Goal: Transaction & Acquisition: Book appointment/travel/reservation

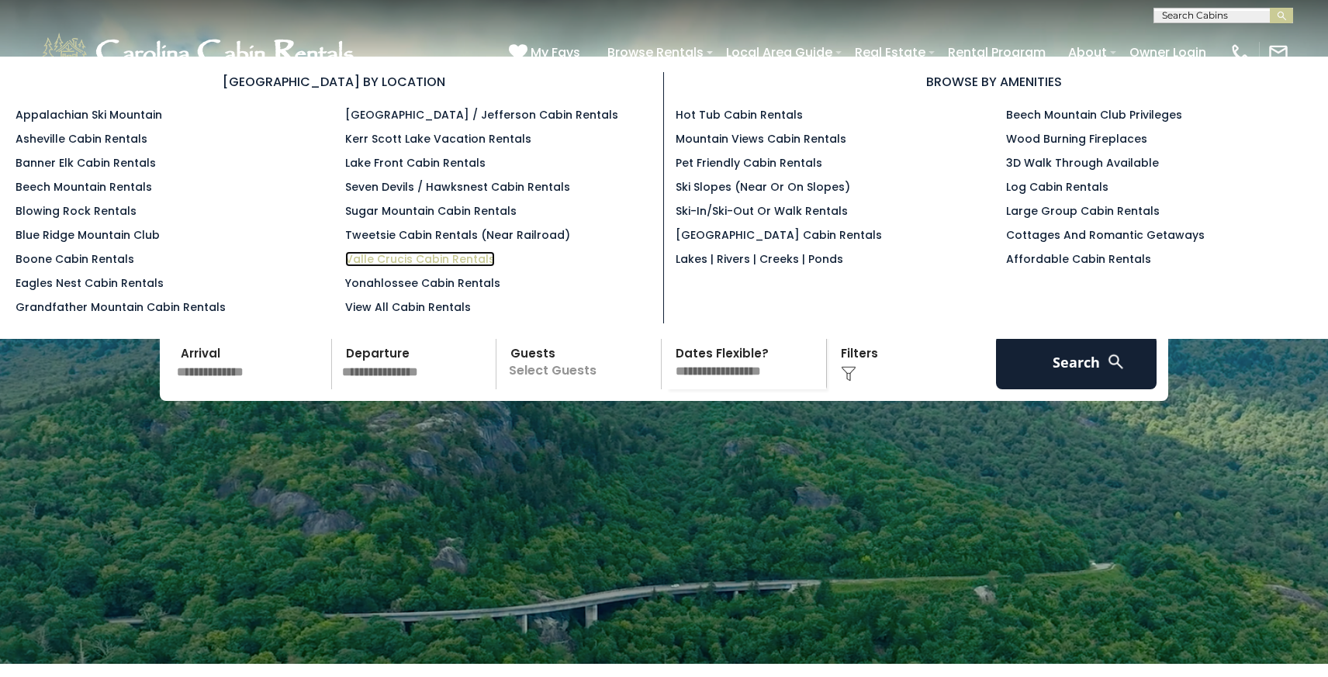
click at [418, 258] on link "Valle Crucis Cabin Rentals" at bounding box center [420, 259] width 150 height 16
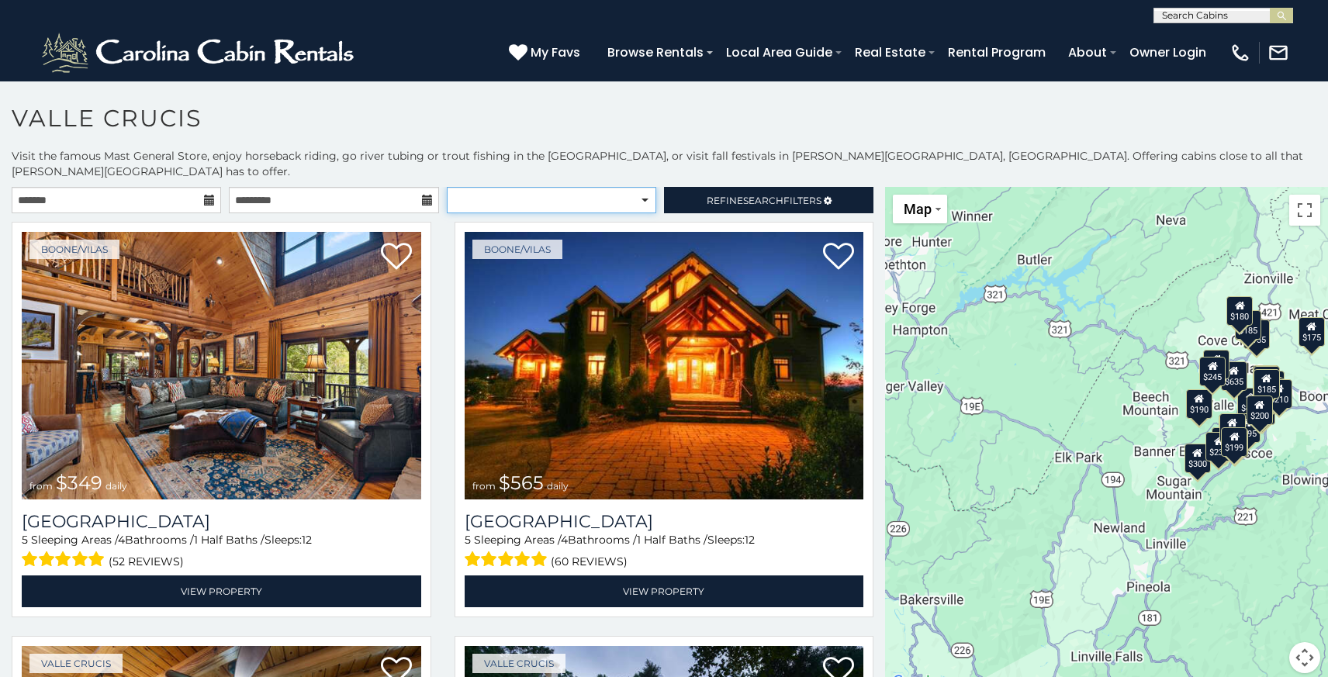
click at [566, 196] on select "**********" at bounding box center [552, 200] width 210 height 26
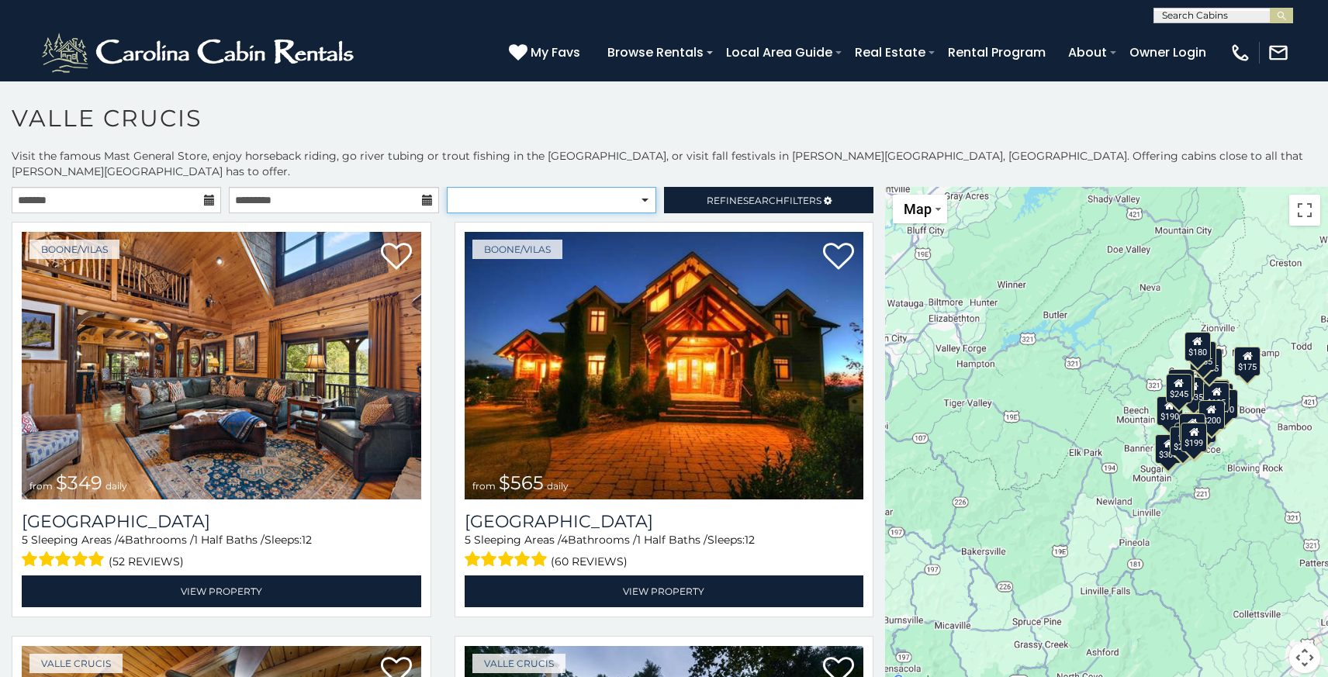
select select "**********"
click at [447, 187] on select "**********" at bounding box center [552, 200] width 210 height 26
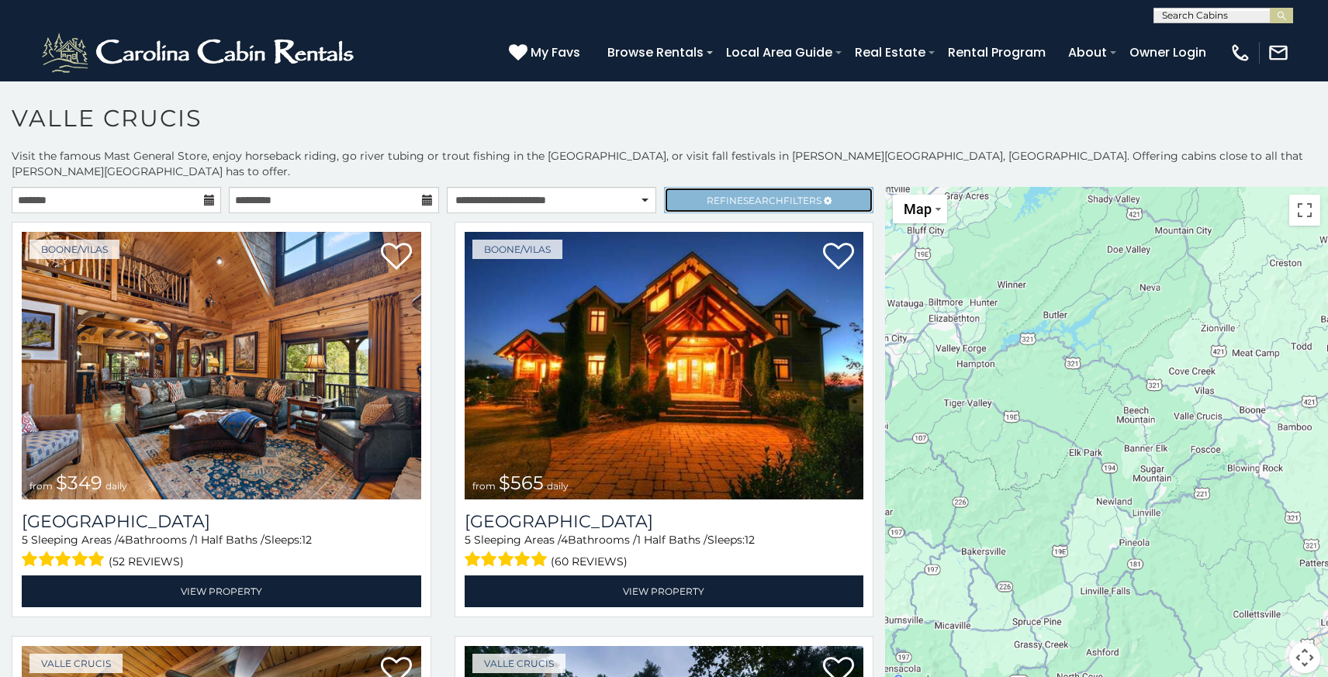
click at [747, 195] on span "Search" at bounding box center [763, 201] width 40 height 12
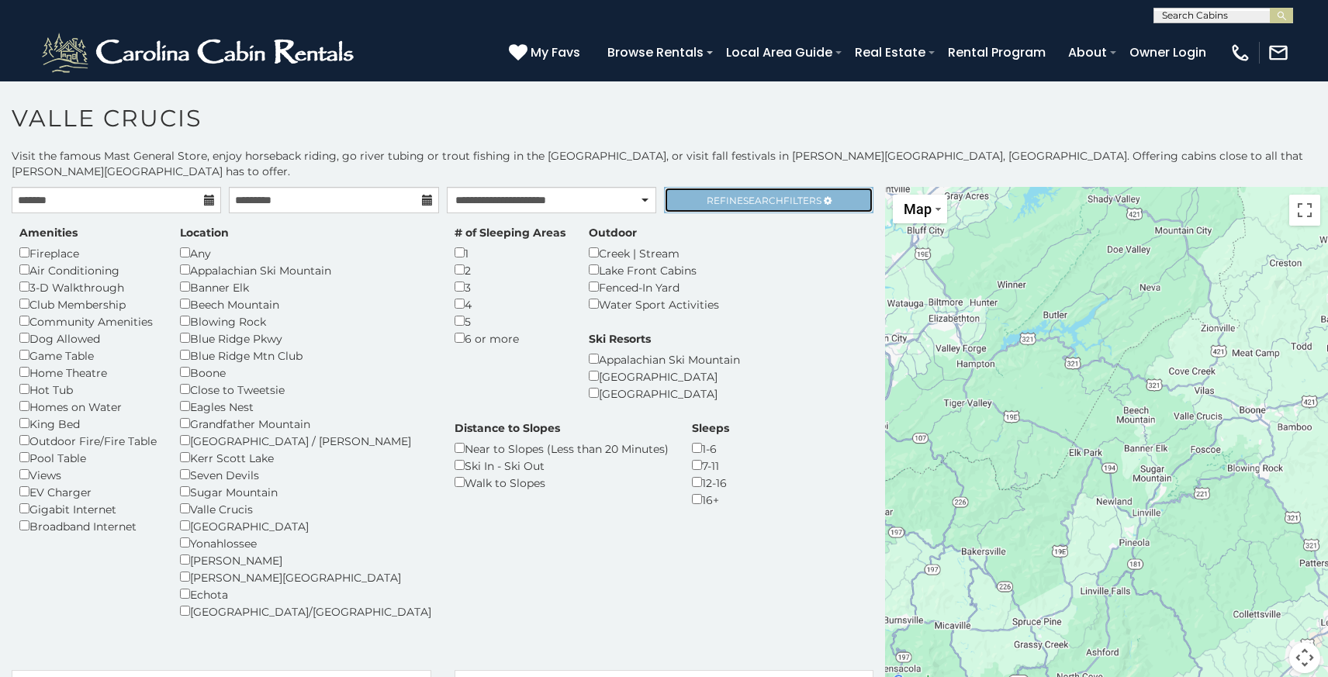
click at [790, 191] on link "Refine Search Filters" at bounding box center [769, 200] width 210 height 26
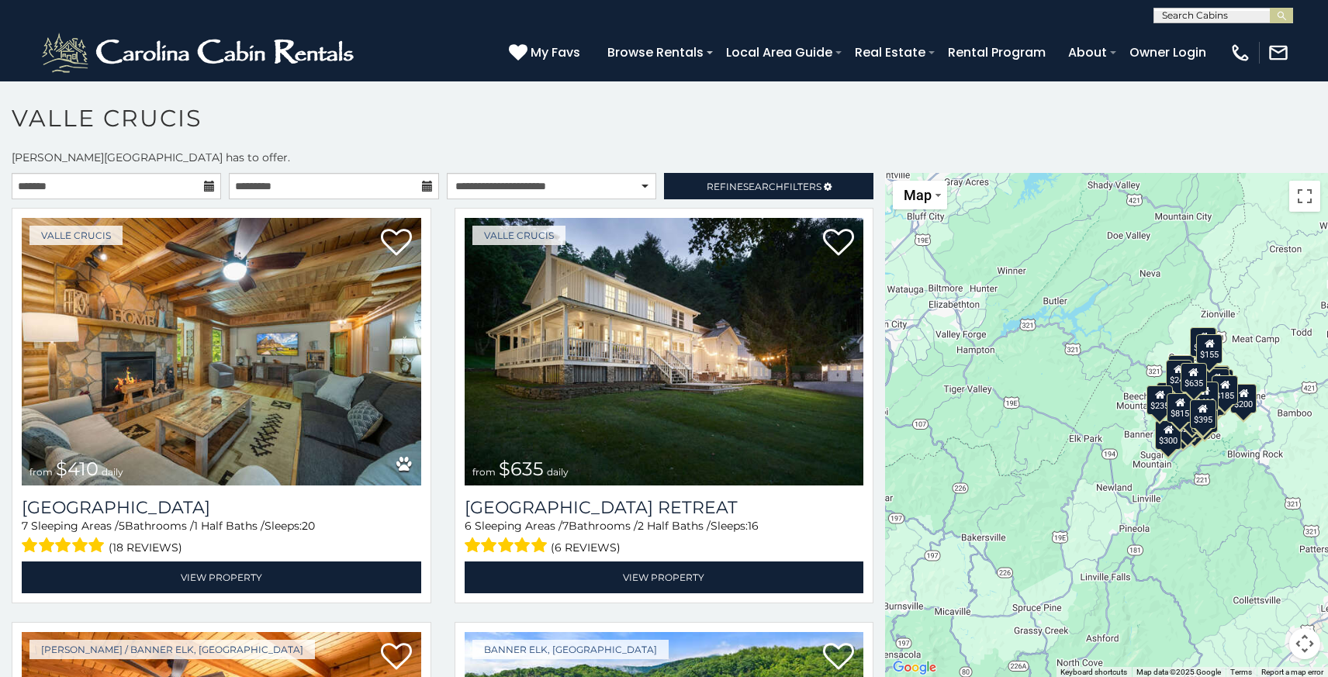
scroll to position [1, 0]
click at [1219, 17] on input "text" at bounding box center [1223, 18] width 136 height 16
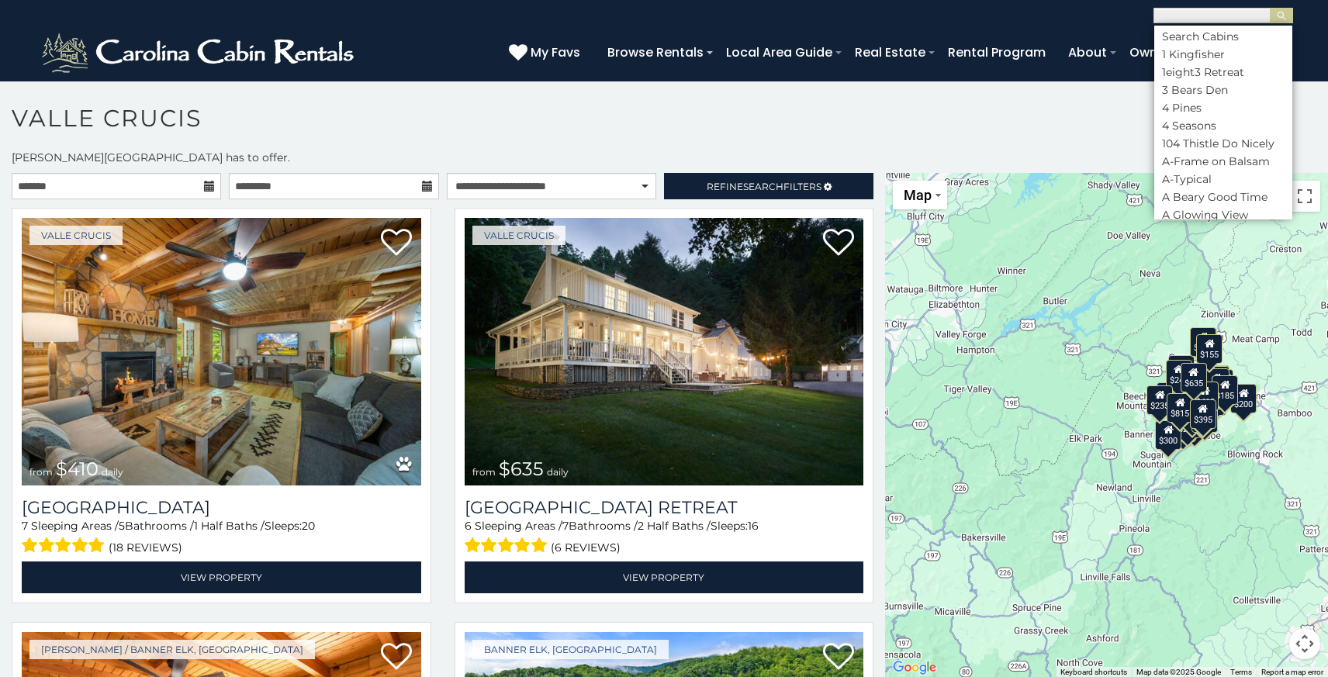
click at [1201, 12] on input "text" at bounding box center [1223, 18] width 136 height 16
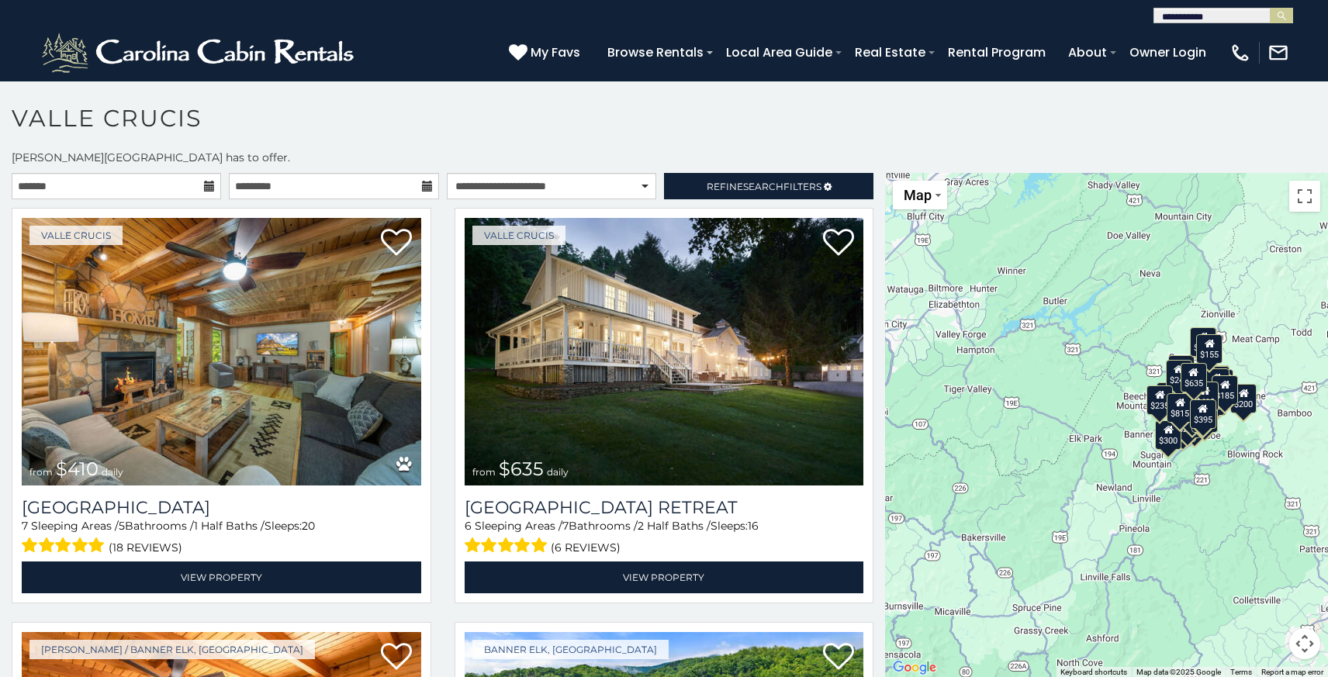
type input "**********"
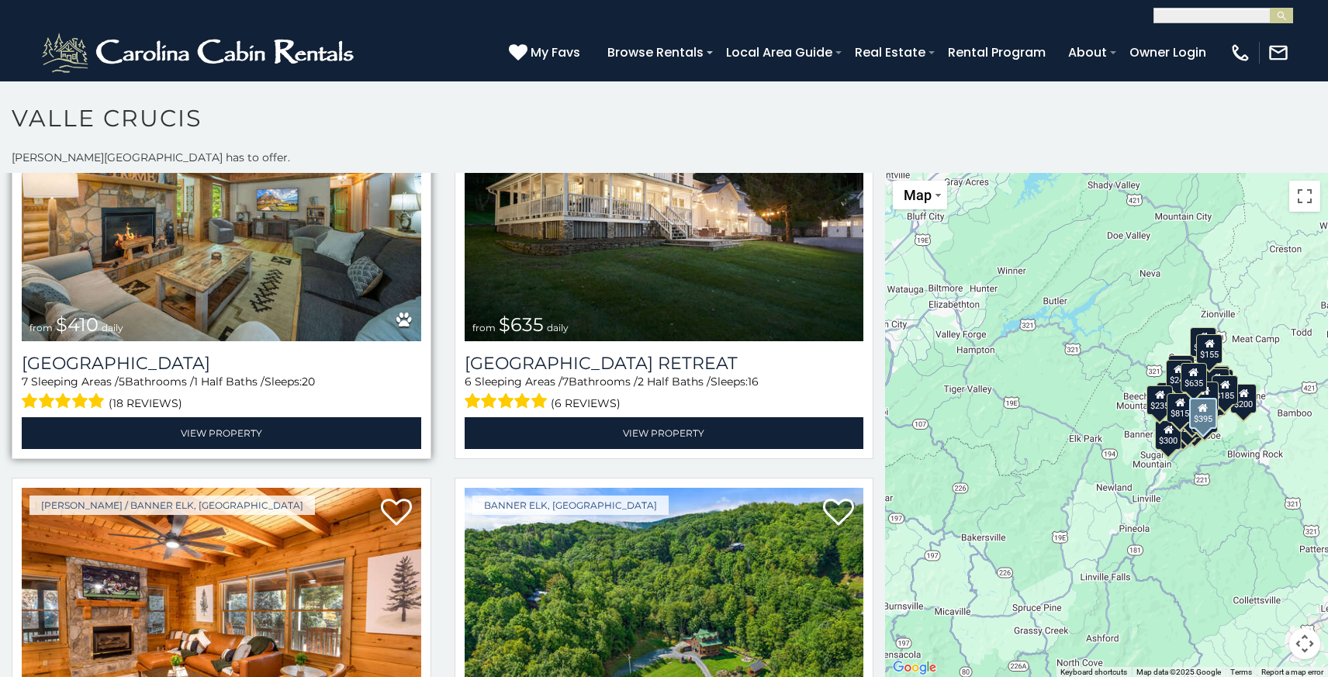
scroll to position [0, 0]
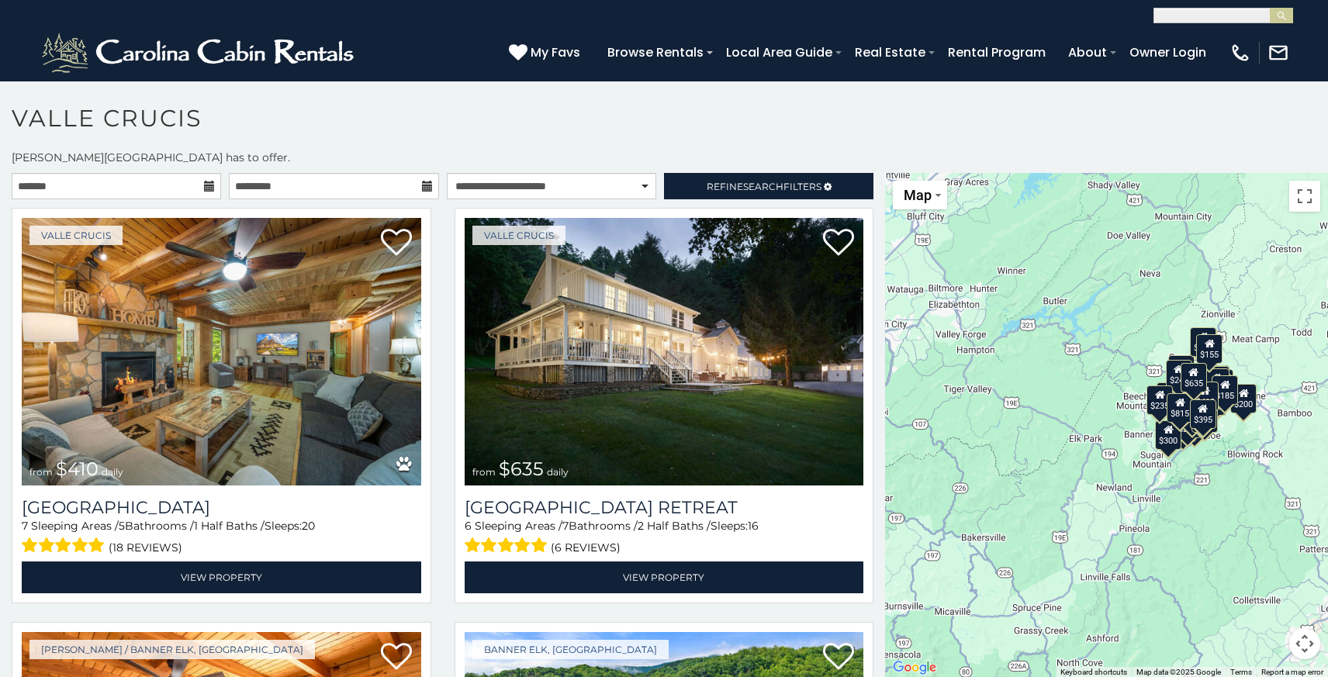
click at [1238, 12] on input "text" at bounding box center [1223, 18] width 136 height 16
type input "**********"
click at [1191, 57] on li "No results match benner elk" at bounding box center [1224, 50] width 138 height 42
drag, startPoint x: 1231, startPoint y: 9, endPoint x: 1034, endPoint y: 5, distance: 197.1
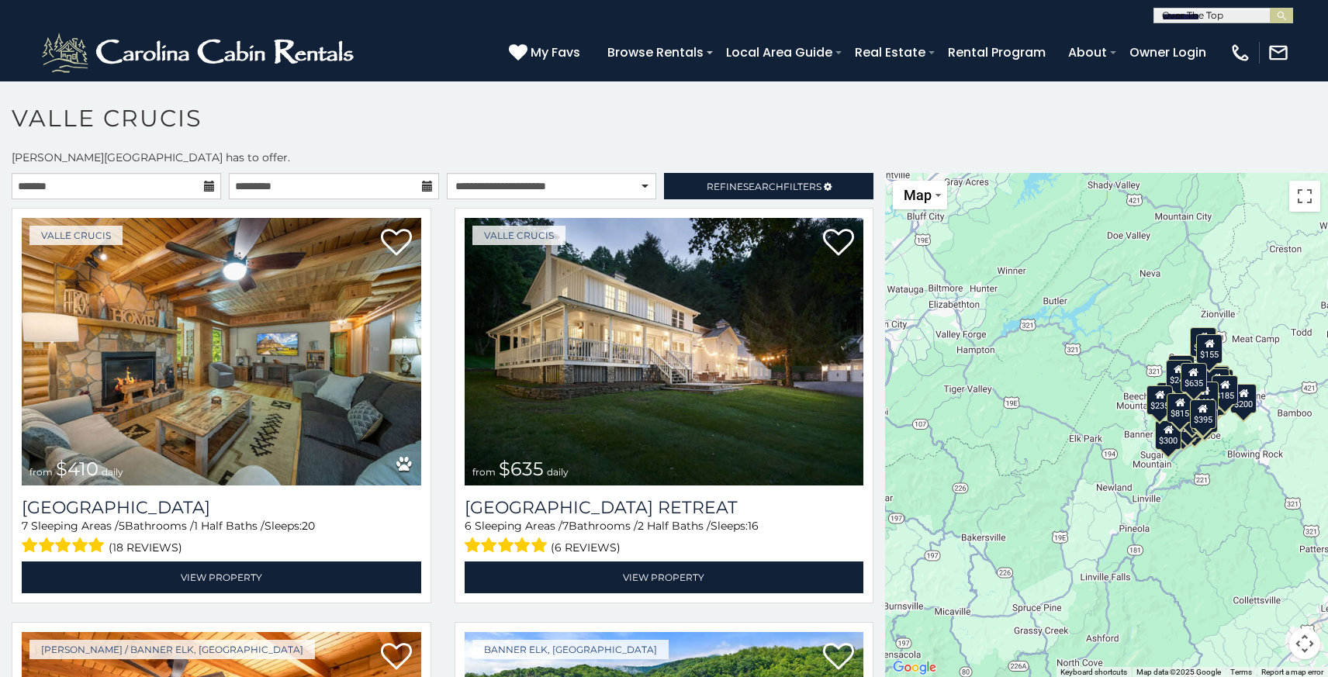
click at [1037, 6] on div "**********" at bounding box center [664, 11] width 1328 height 23
click at [1242, 5] on div "**********" at bounding box center [664, 11] width 1328 height 23
click at [1242, 6] on div "**********" at bounding box center [664, 11] width 1328 height 23
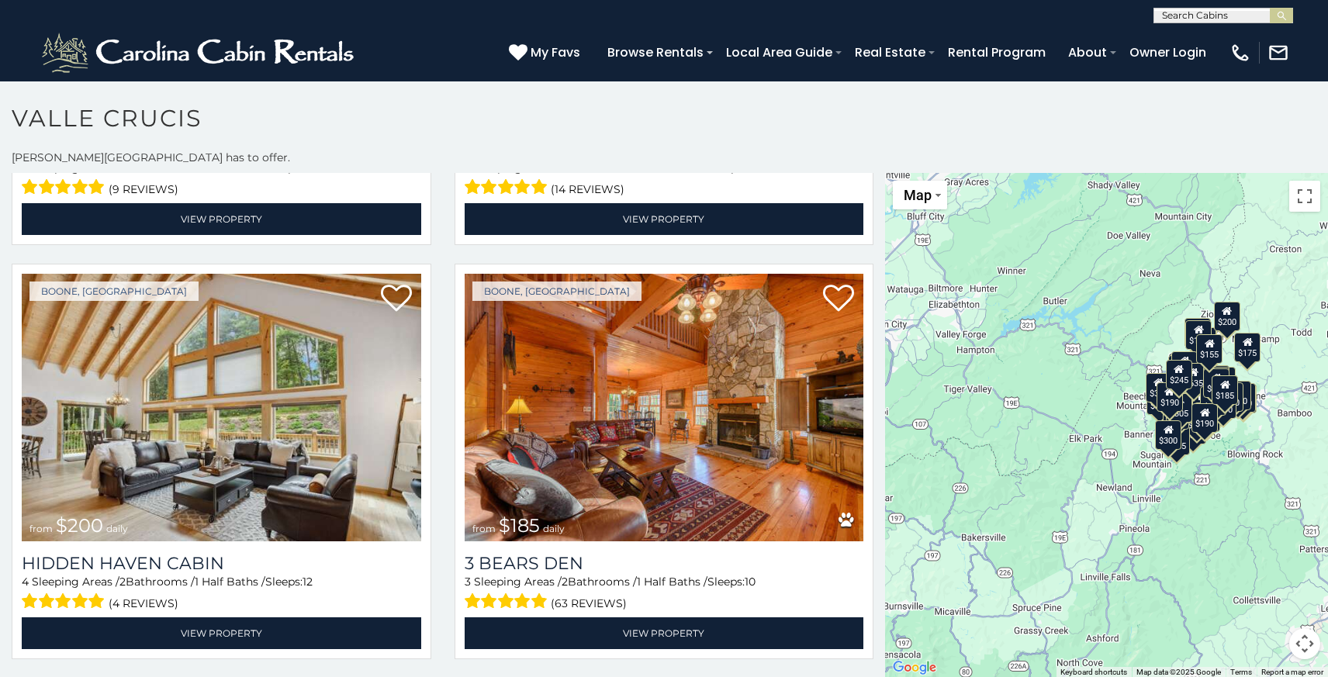
scroll to position [1, 0]
click at [1187, 19] on input "text" at bounding box center [1223, 18] width 136 height 16
type input "********"
click at [1197, 36] on em "Over The" at bounding box center [1186, 36] width 49 height 14
click at [1282, 14] on img "submit" at bounding box center [1283, 16] width 12 height 12
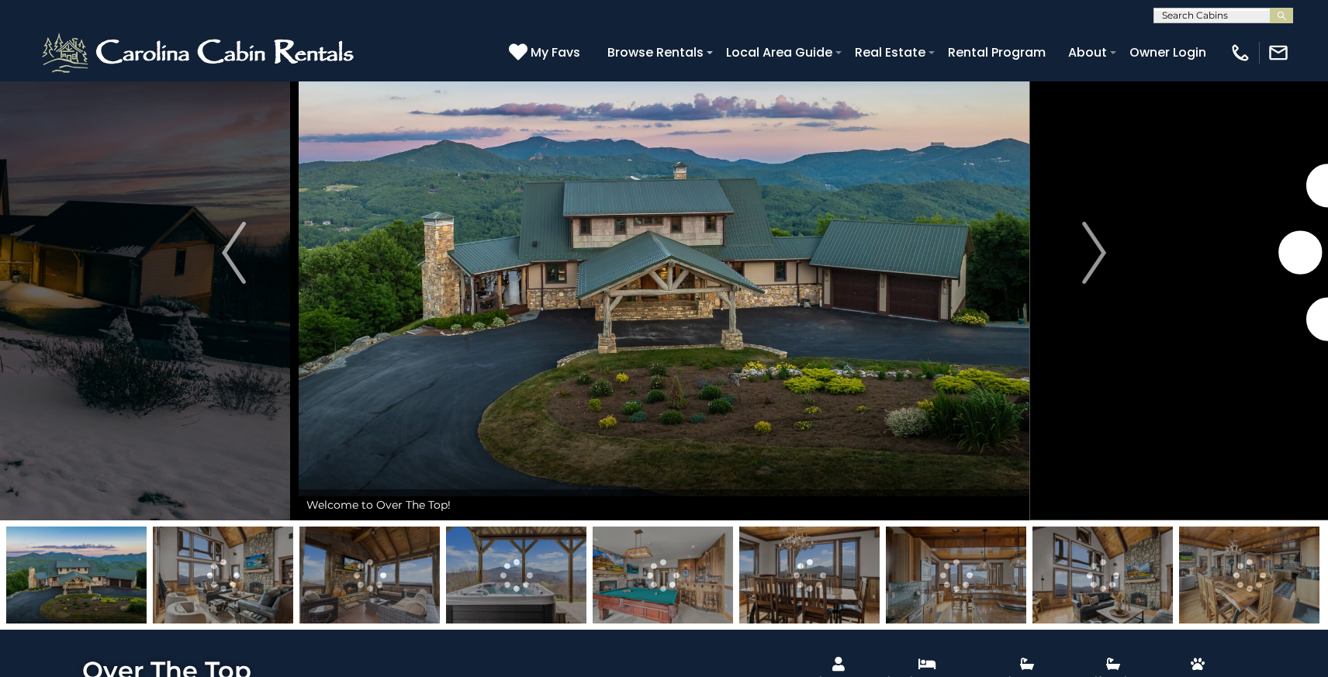
scroll to position [108, 0]
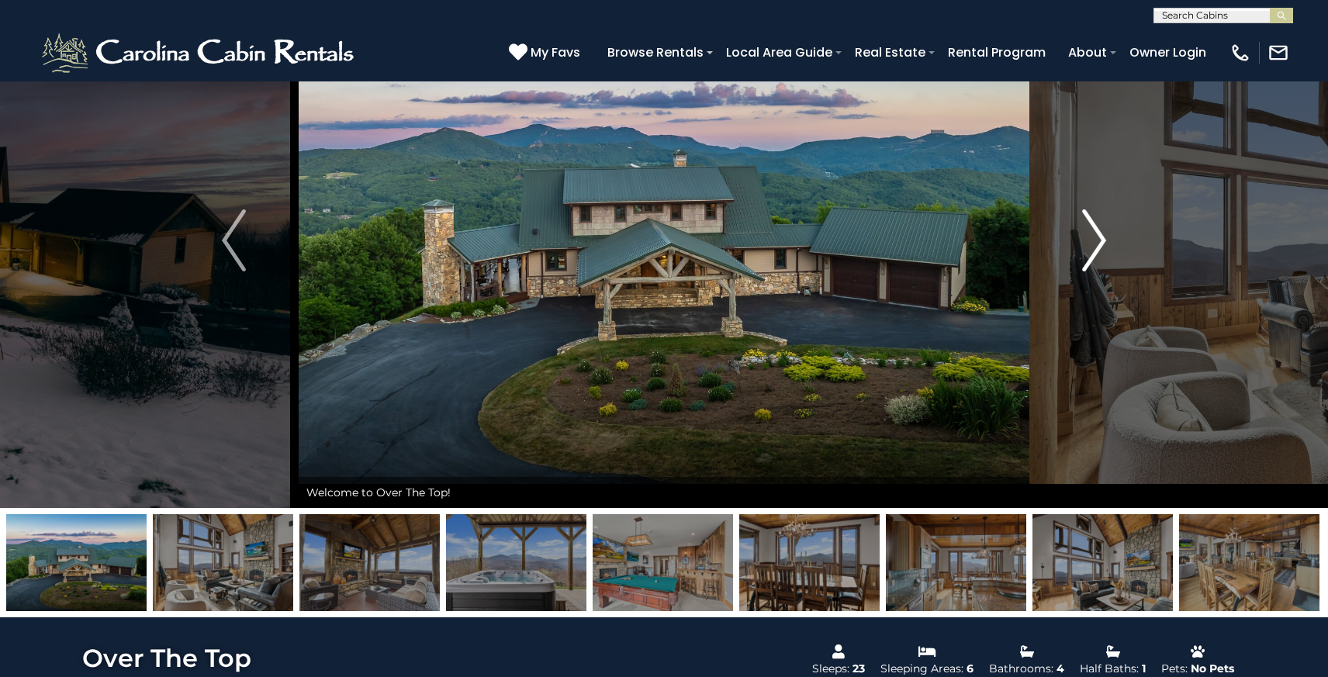
click at [1103, 241] on img "Next" at bounding box center [1094, 241] width 23 height 62
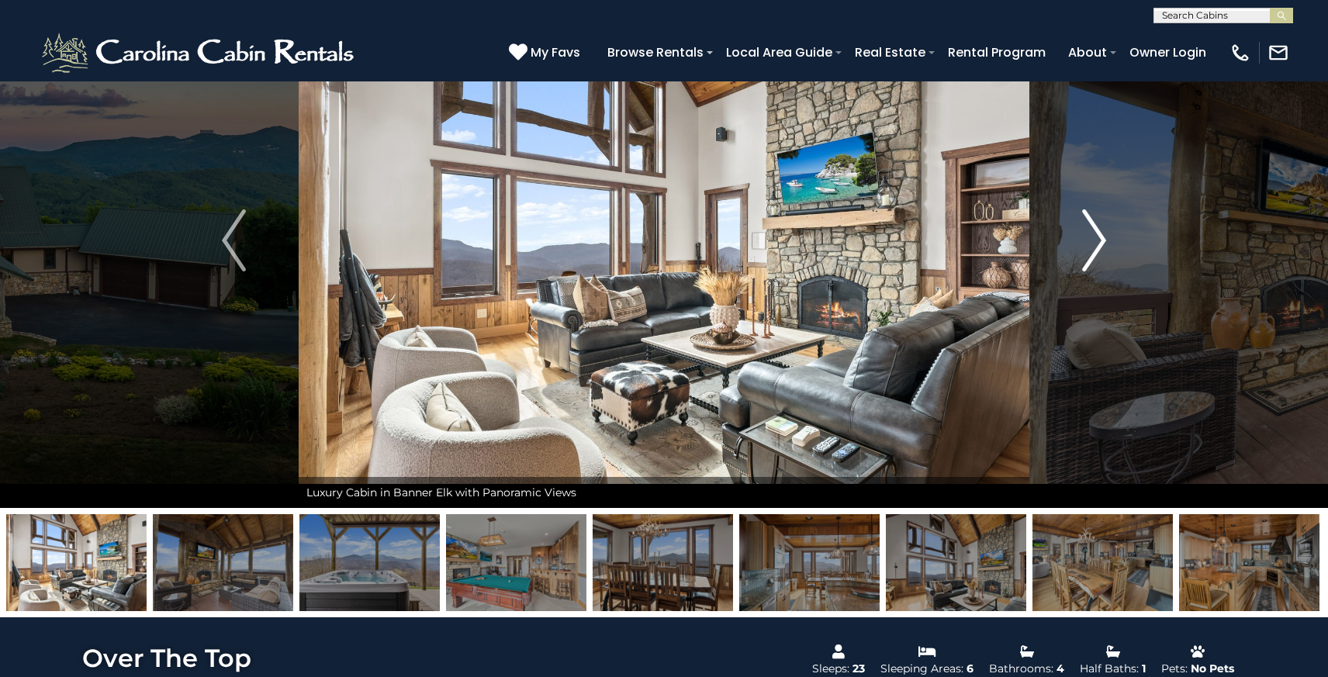
click at [1103, 241] on img "Next" at bounding box center [1094, 241] width 23 height 62
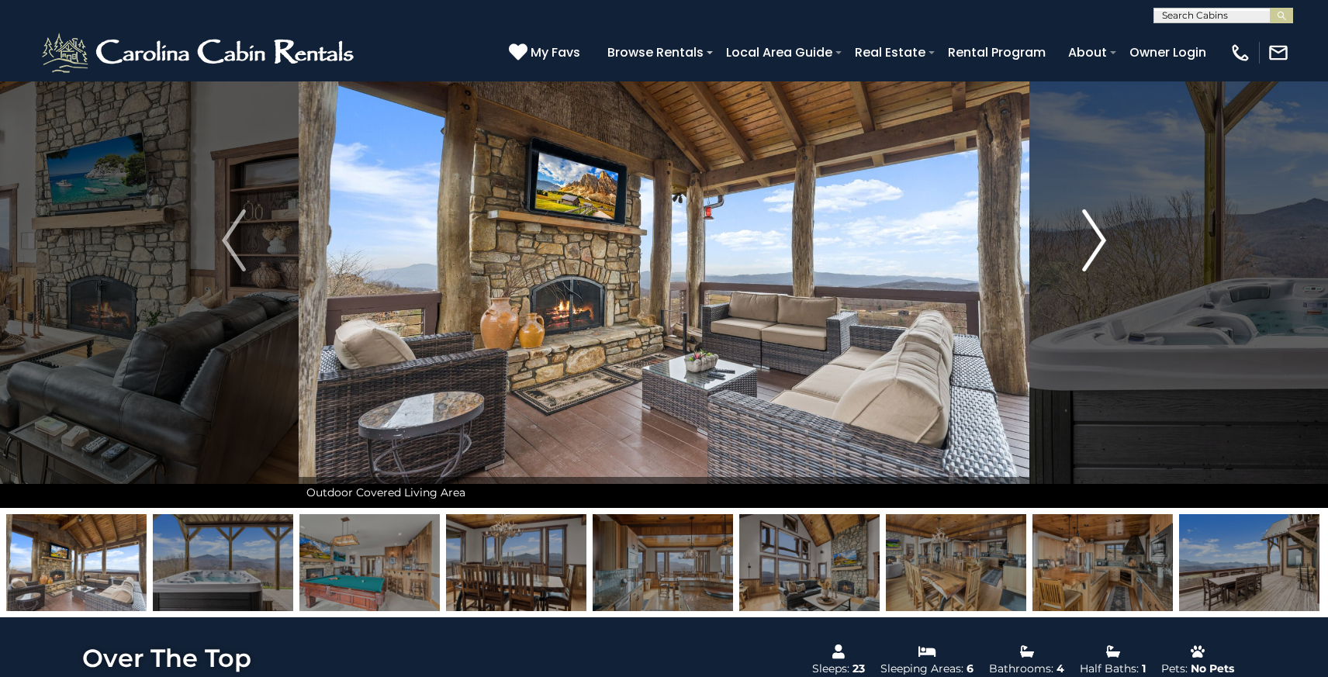
click at [1103, 241] on img "Next" at bounding box center [1094, 241] width 23 height 62
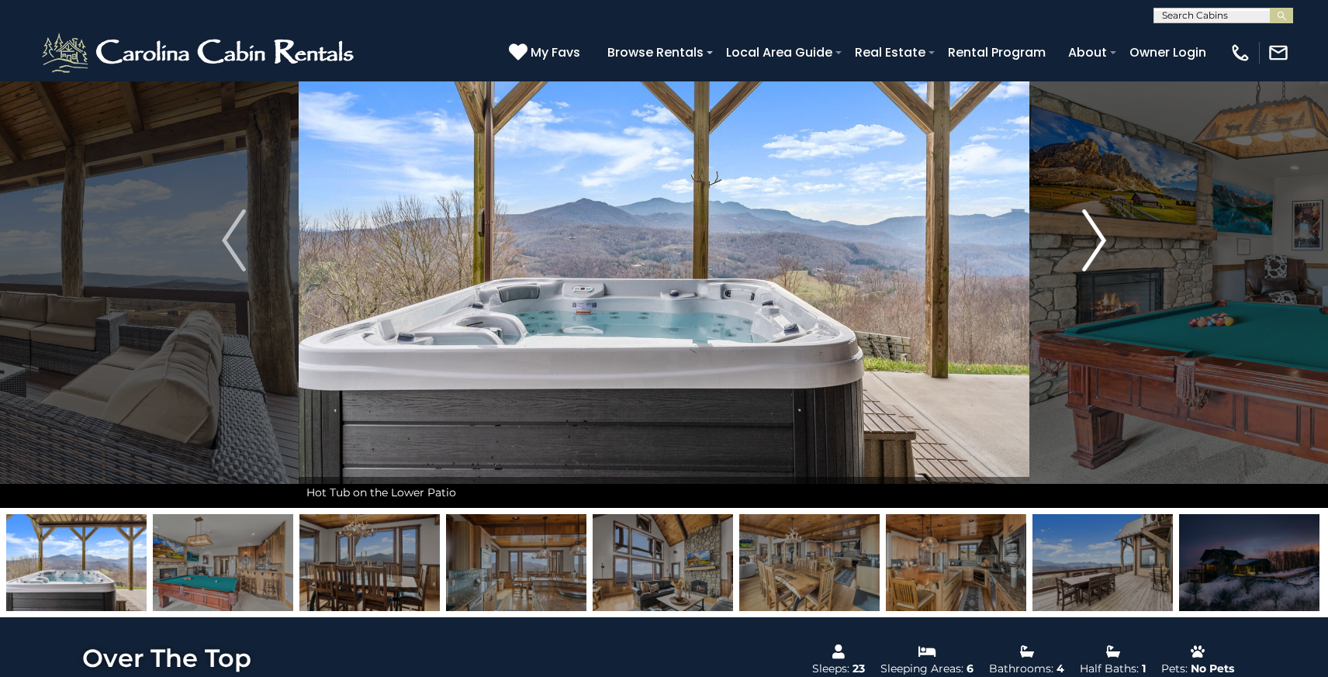
click at [1103, 241] on img "Next" at bounding box center [1094, 241] width 23 height 62
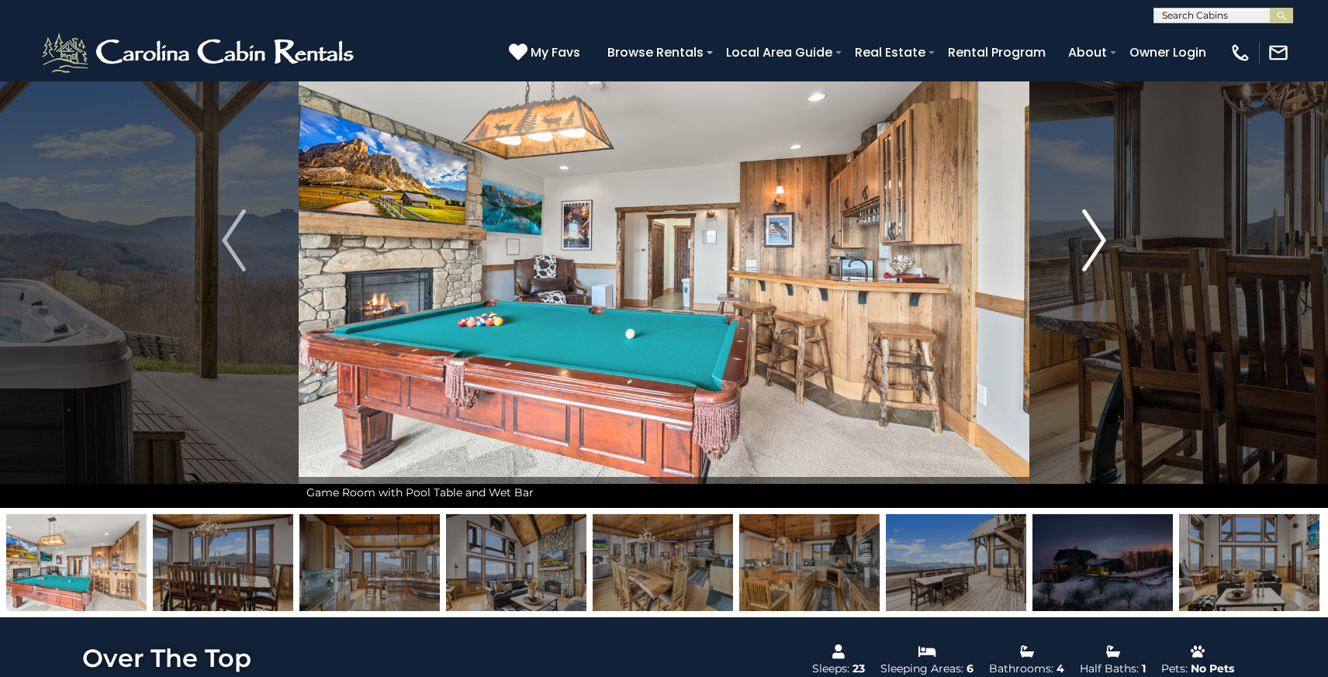
click at [1103, 241] on img "Next" at bounding box center [1094, 241] width 23 height 62
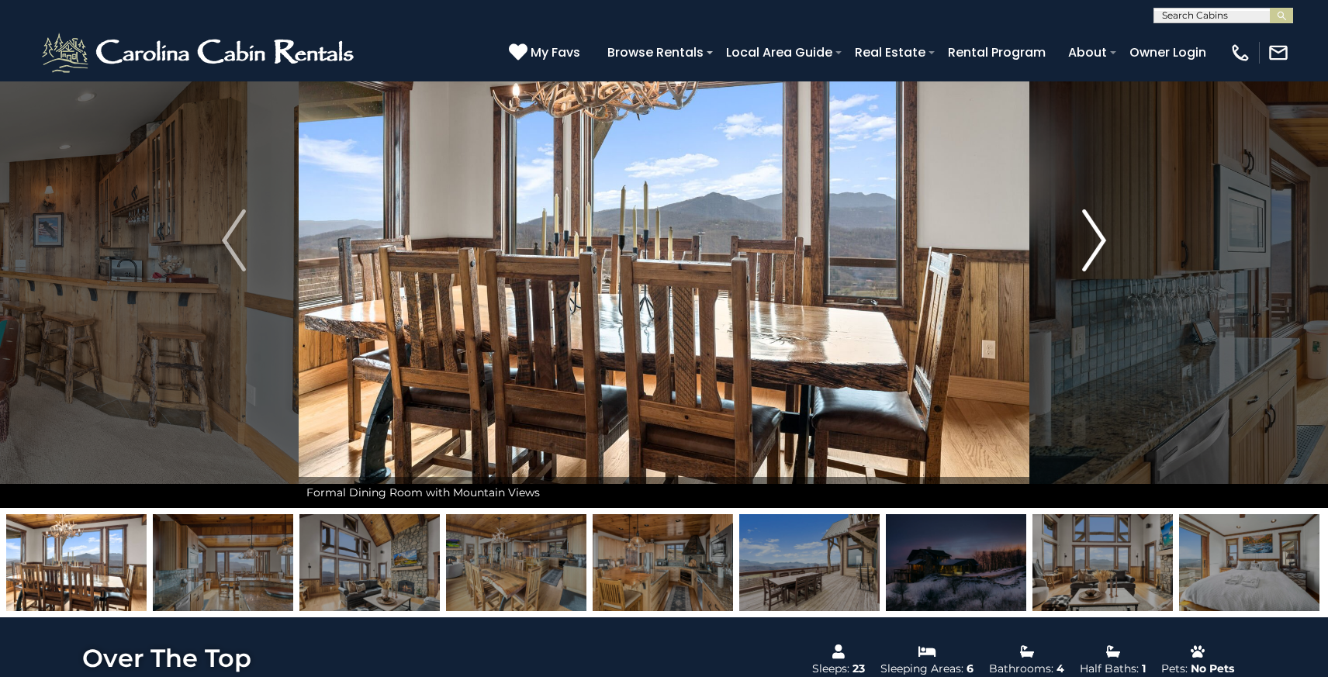
click at [1103, 241] on img "Next" at bounding box center [1094, 241] width 23 height 62
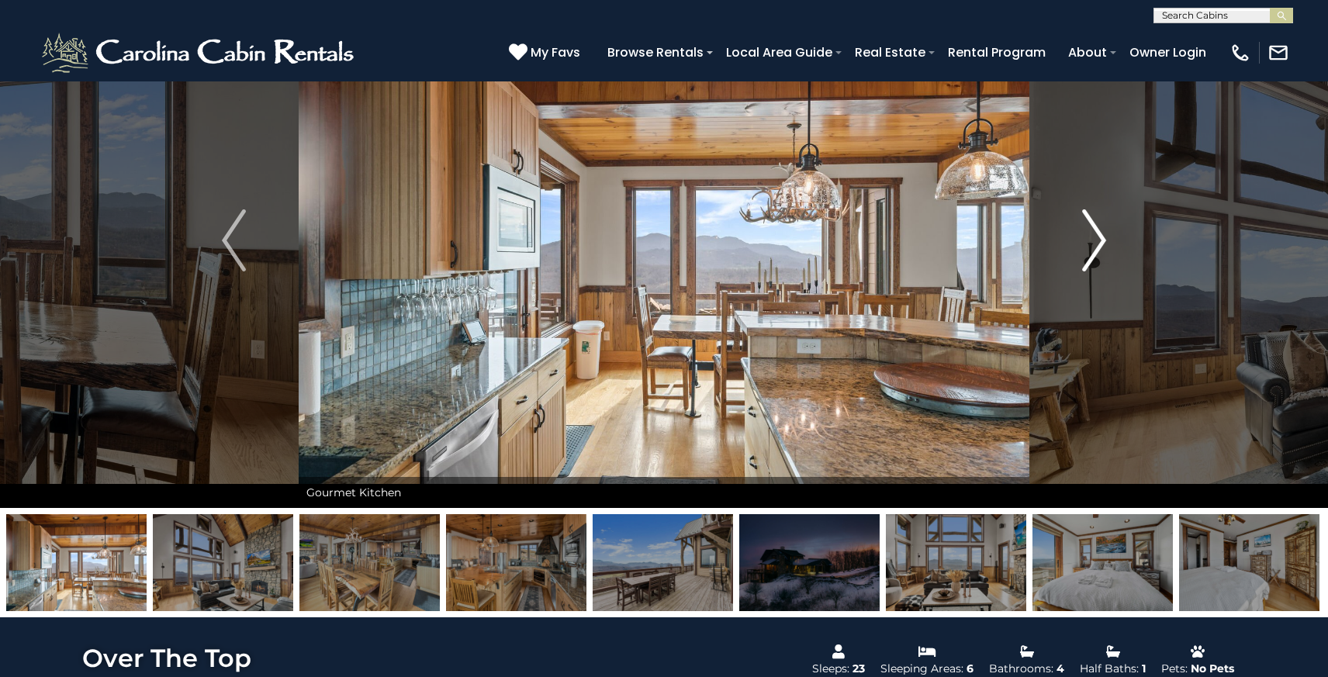
click at [1103, 241] on img "Next" at bounding box center [1094, 241] width 23 height 62
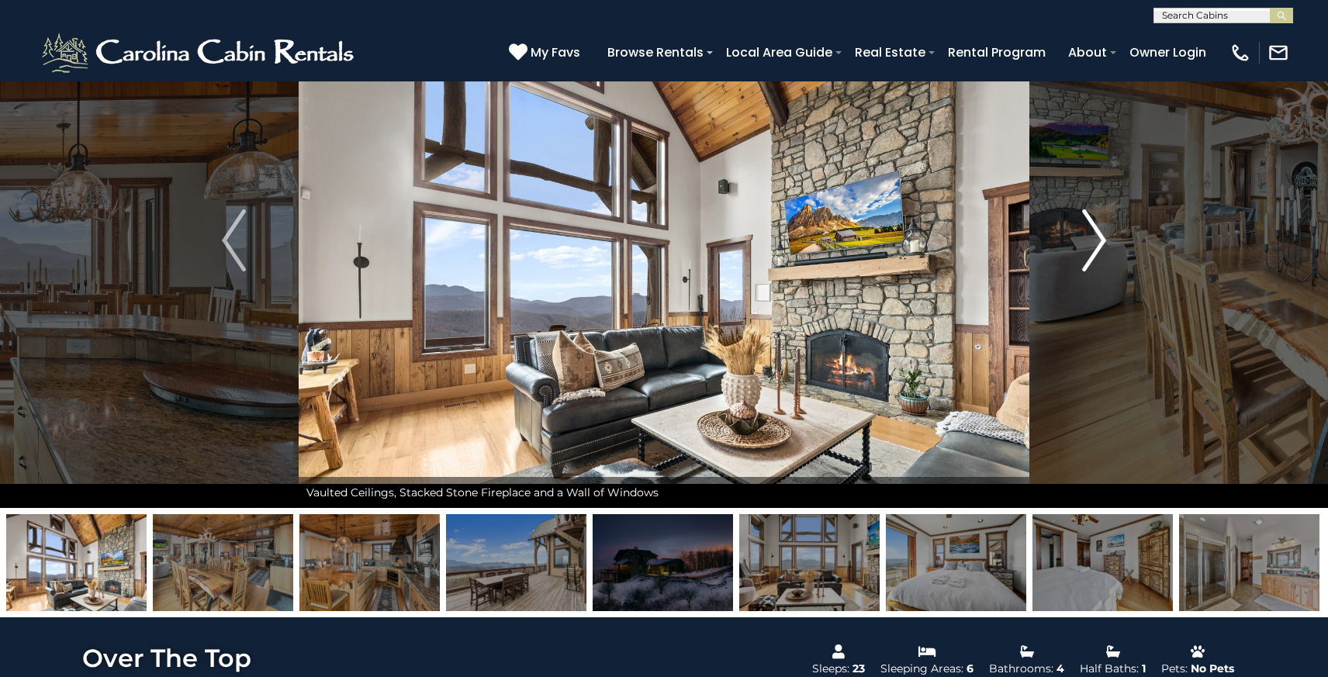
click at [1103, 241] on img "Next" at bounding box center [1094, 241] width 23 height 62
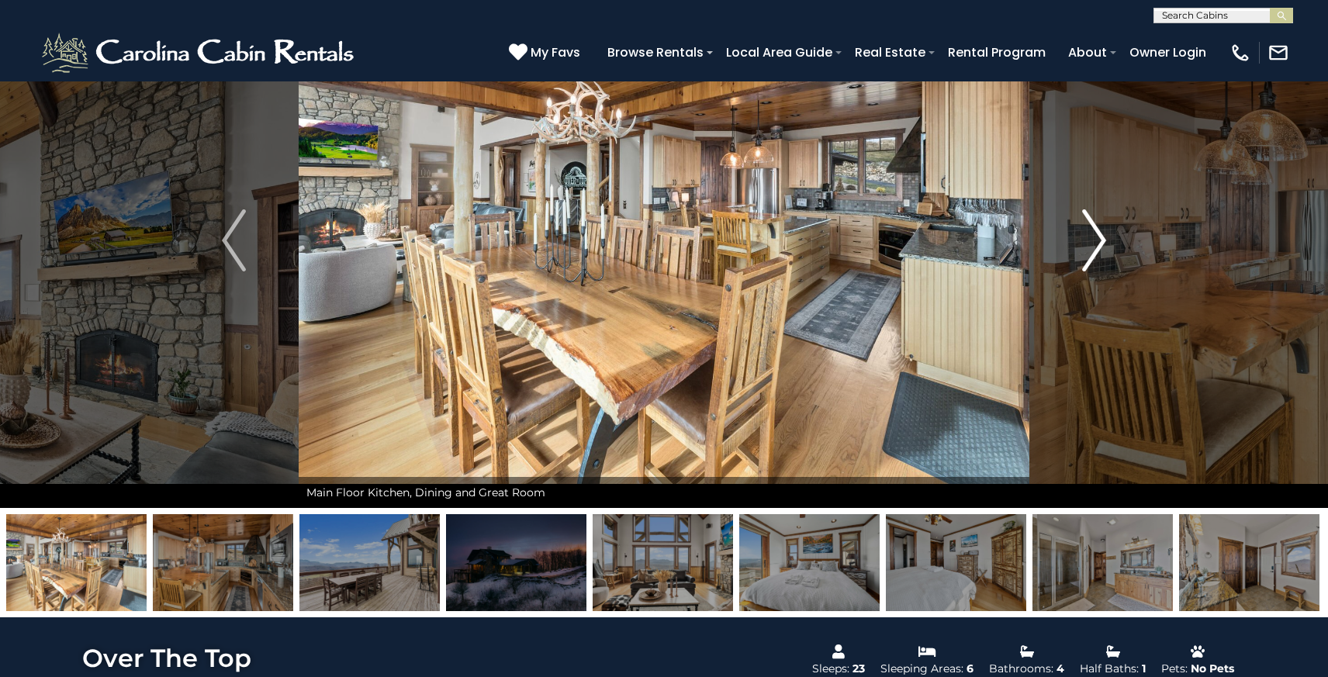
click at [1103, 241] on img "Next" at bounding box center [1094, 241] width 23 height 62
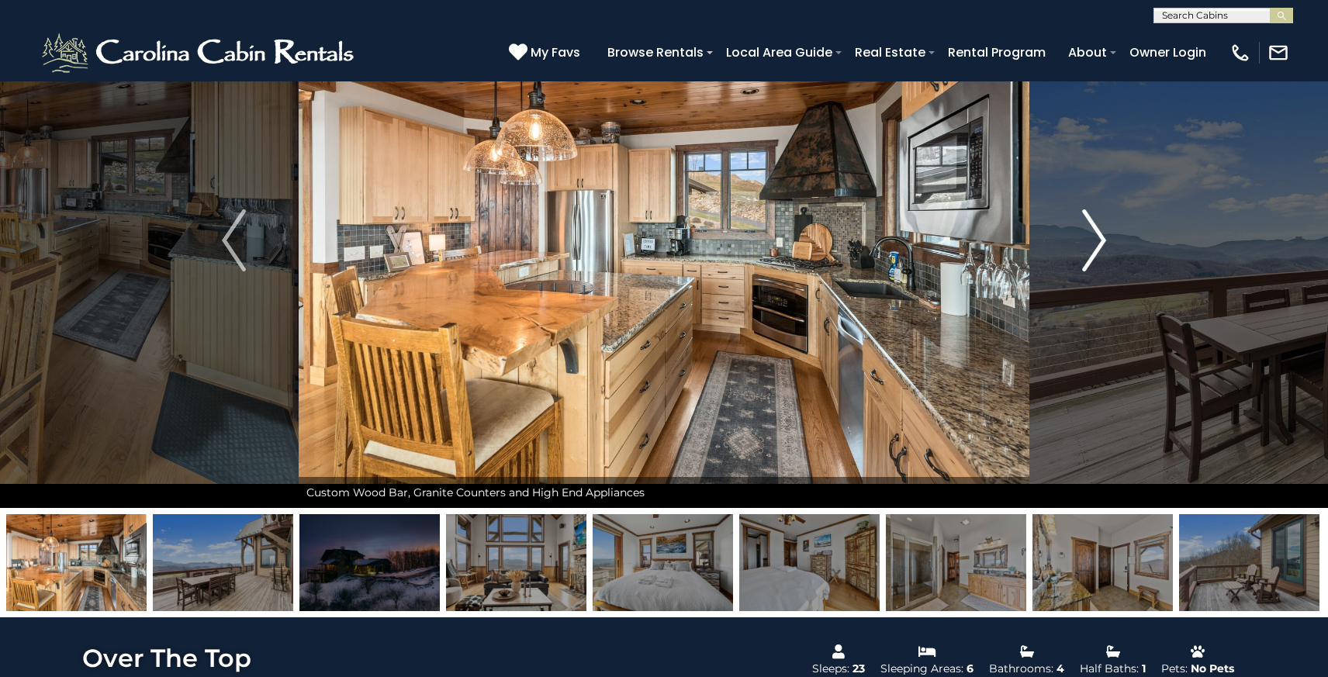
click at [1103, 241] on img "Next" at bounding box center [1094, 241] width 23 height 62
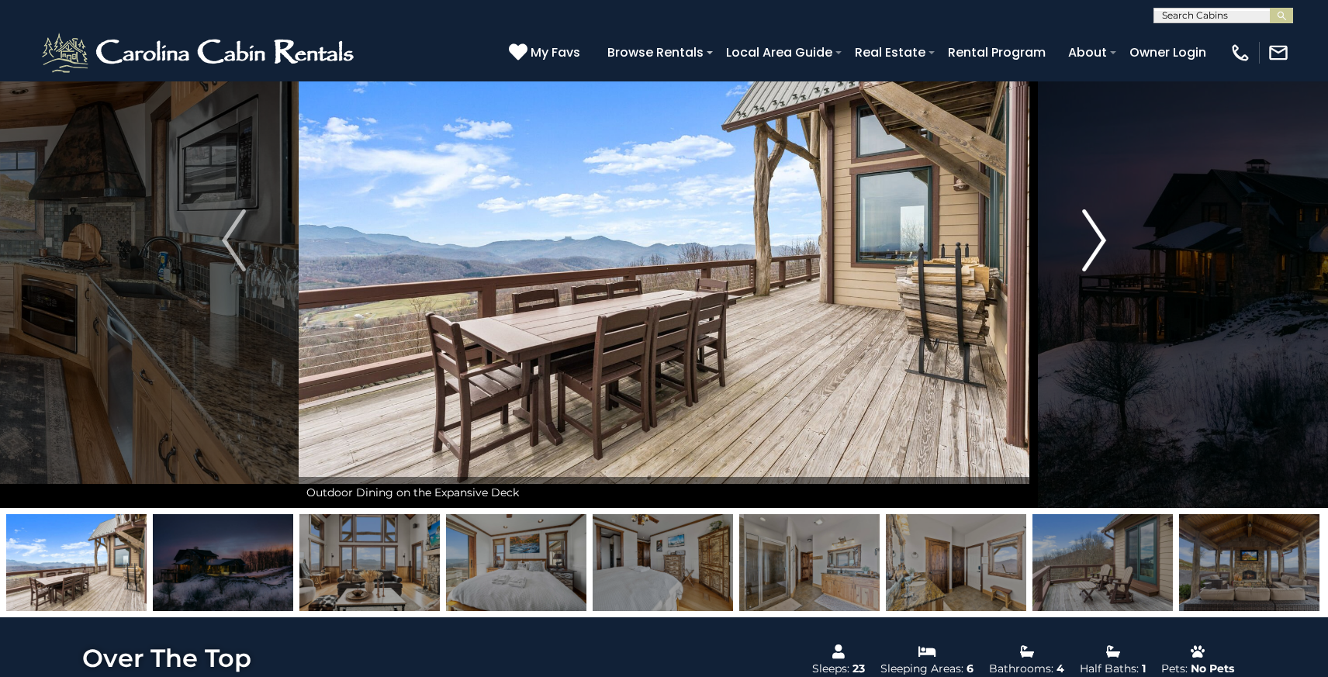
click at [1103, 241] on img "Next" at bounding box center [1094, 241] width 23 height 62
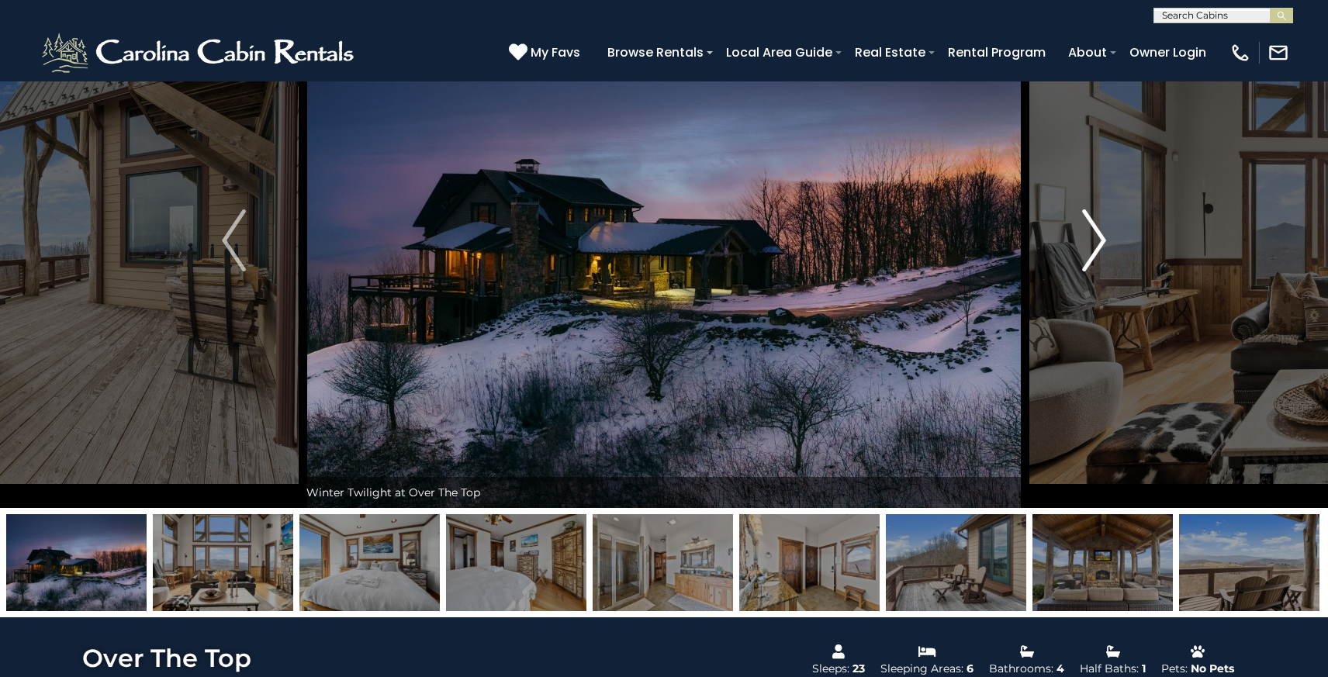
click at [1103, 241] on img "Next" at bounding box center [1094, 241] width 23 height 62
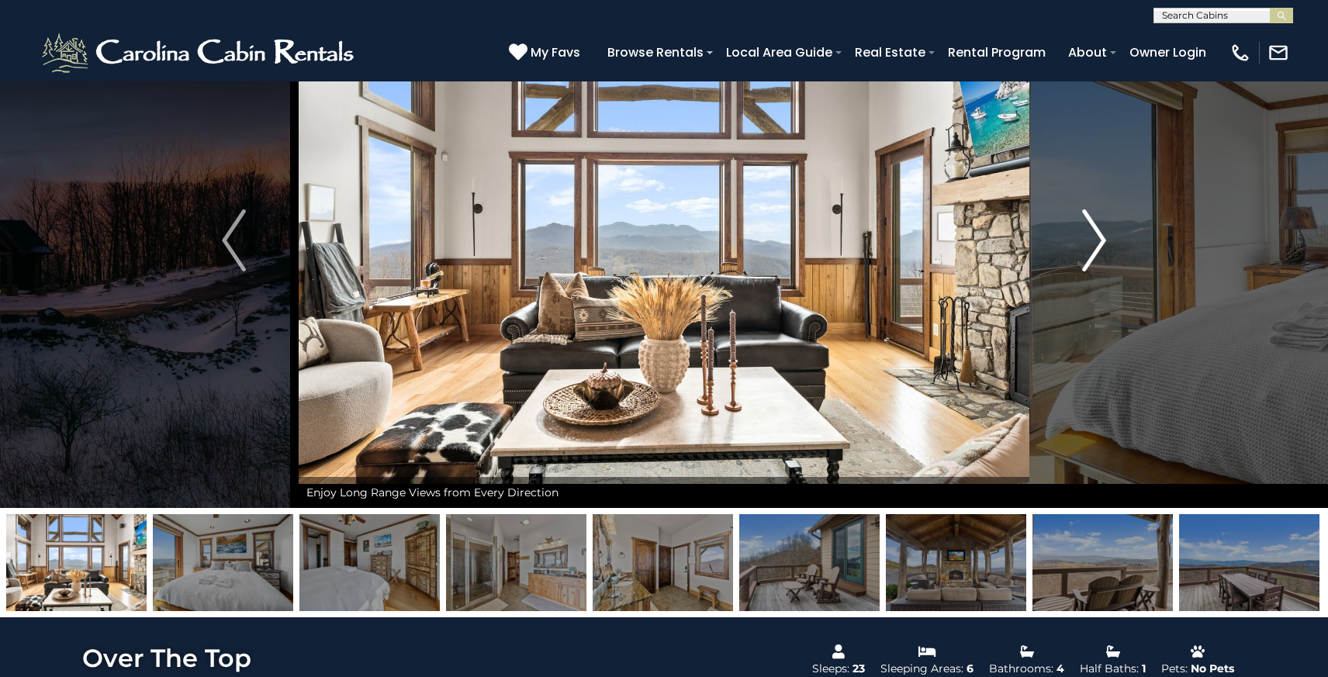
click at [1103, 241] on img "Next" at bounding box center [1094, 241] width 23 height 62
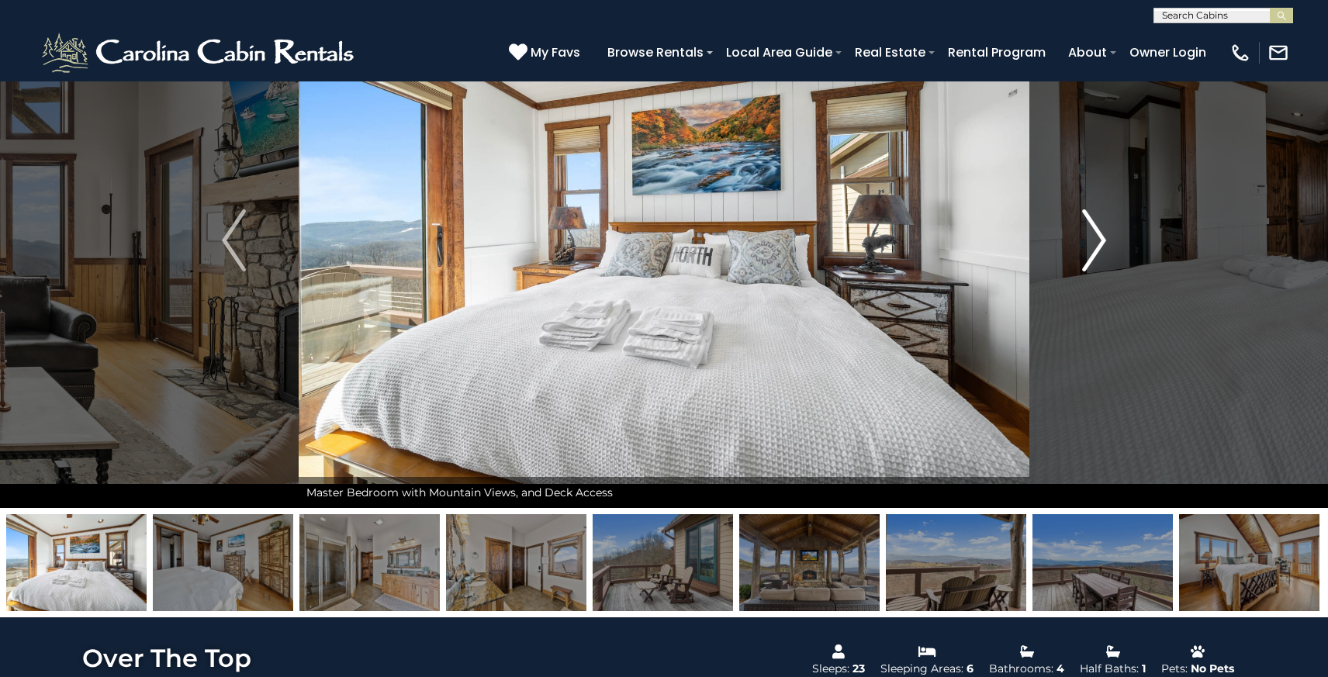
click at [1103, 241] on img "Next" at bounding box center [1094, 241] width 23 height 62
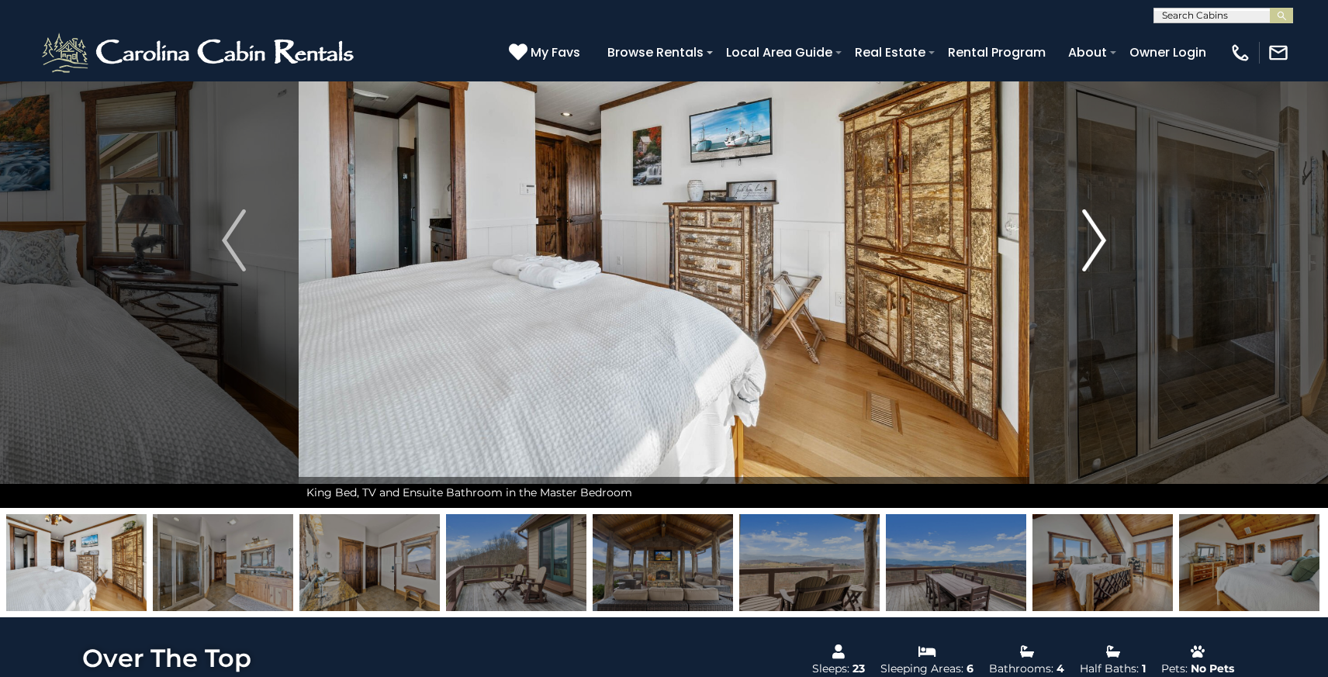
click at [1103, 241] on img "Next" at bounding box center [1094, 241] width 23 height 62
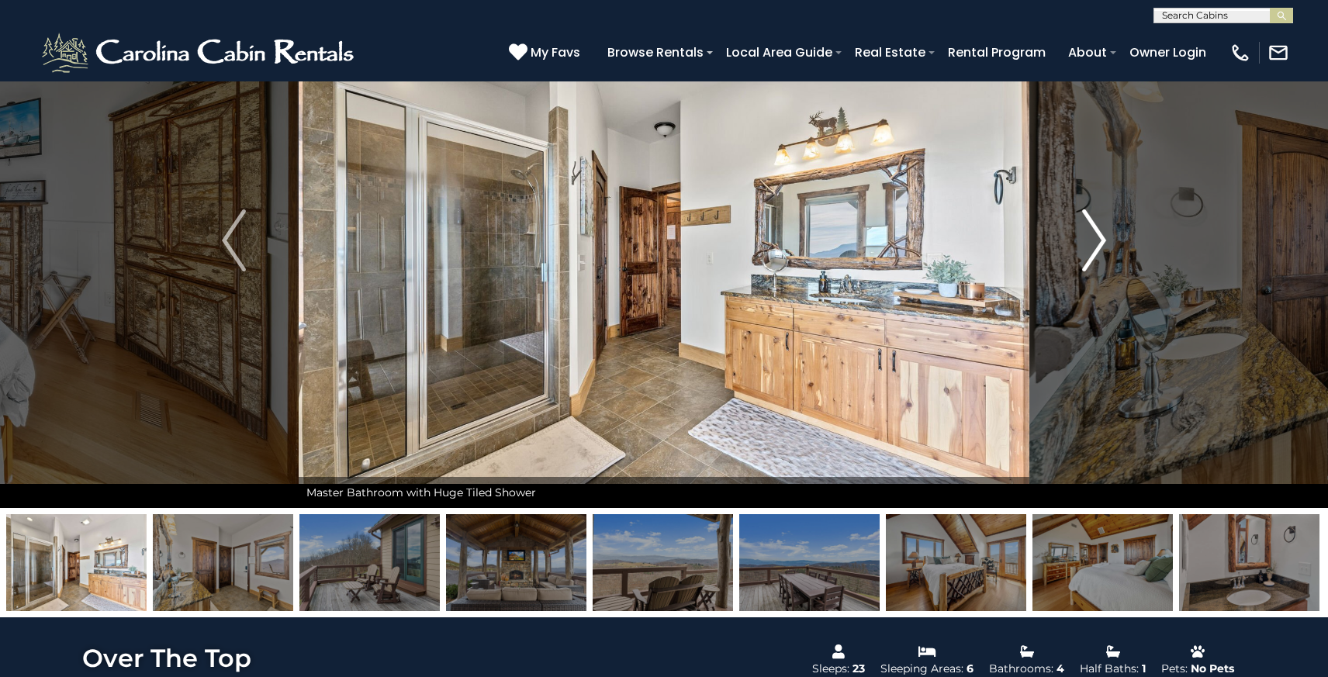
click at [1103, 241] on img "Next" at bounding box center [1094, 241] width 23 height 62
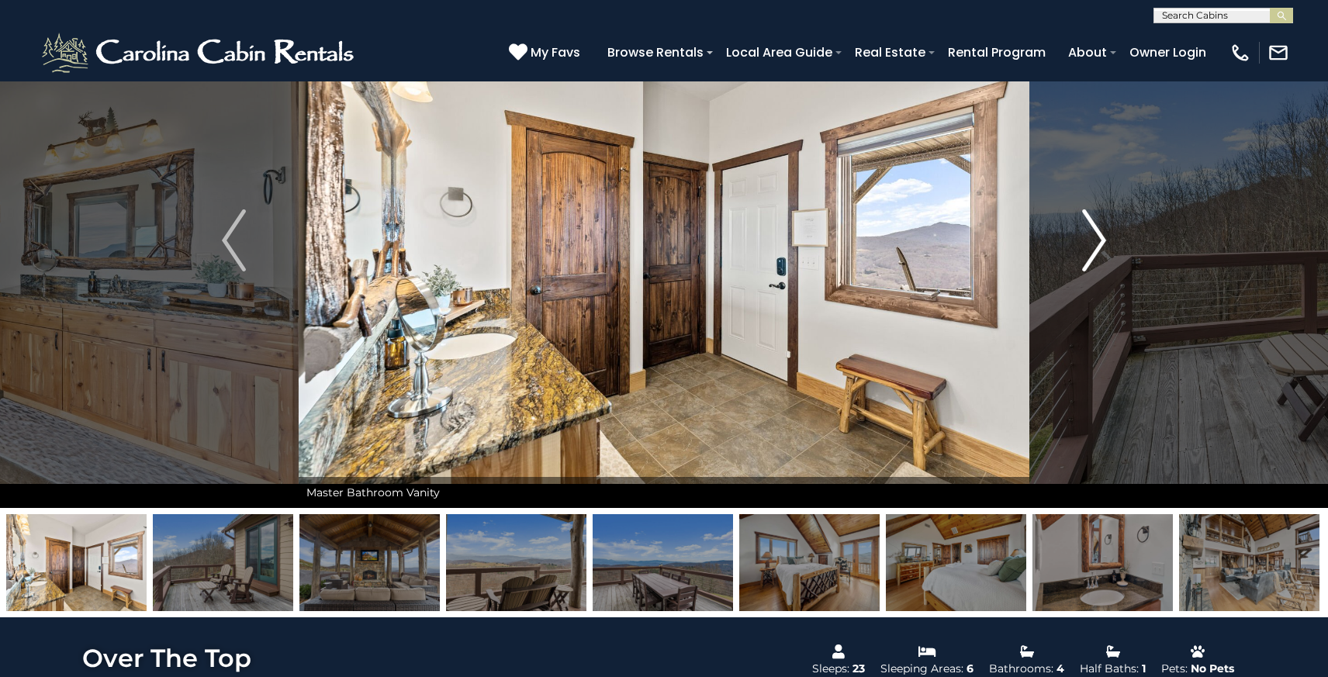
click at [1103, 241] on img "Next" at bounding box center [1094, 241] width 23 height 62
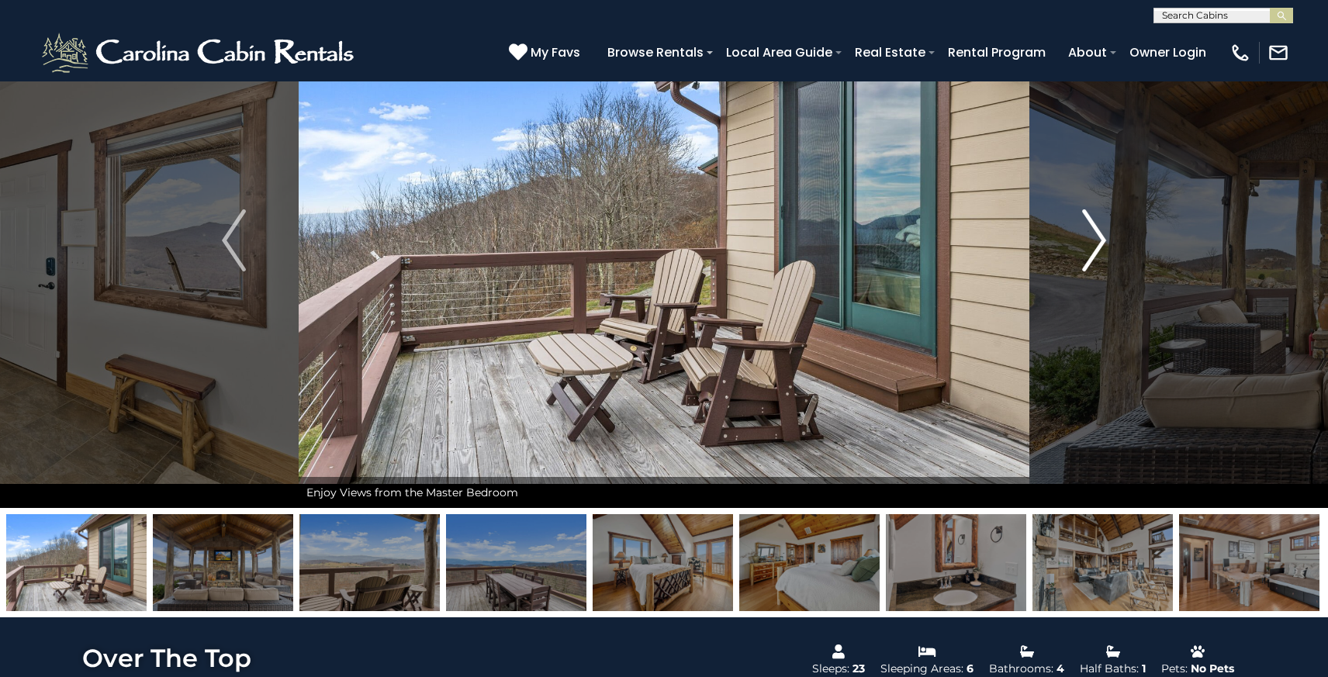
click at [1103, 241] on img "Next" at bounding box center [1094, 241] width 23 height 62
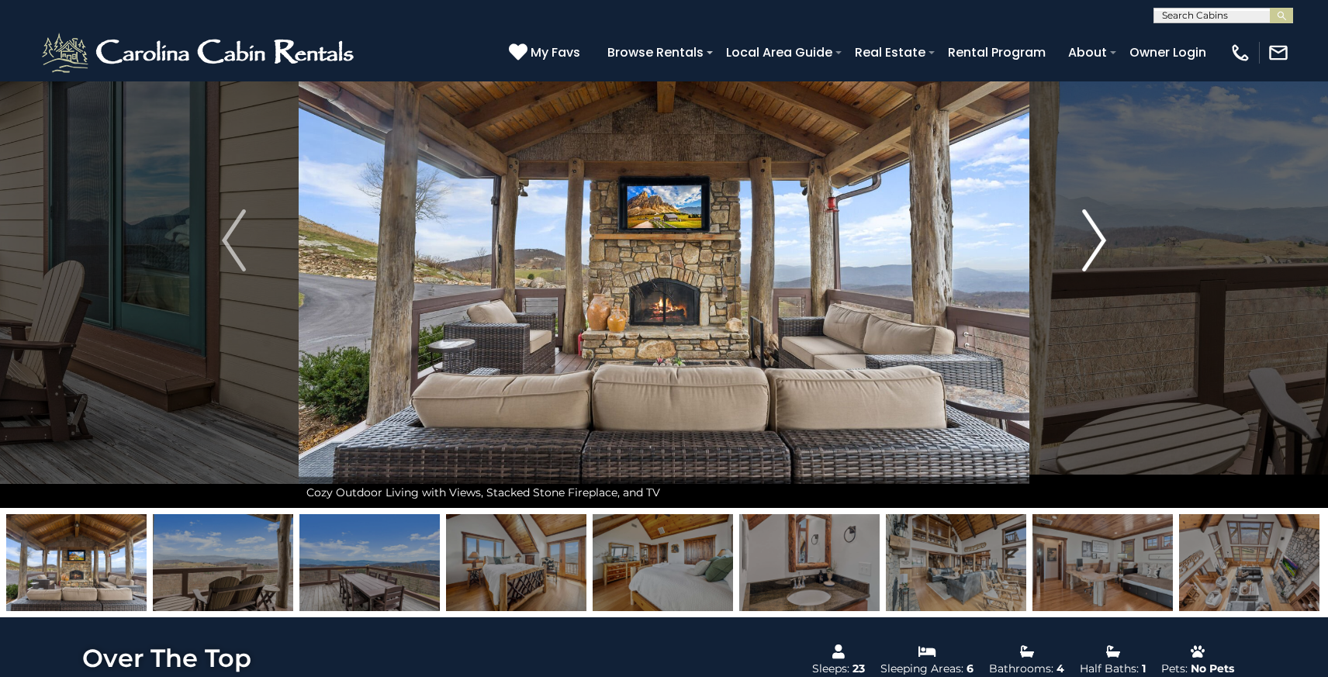
click at [1103, 241] on img "Next" at bounding box center [1094, 241] width 23 height 62
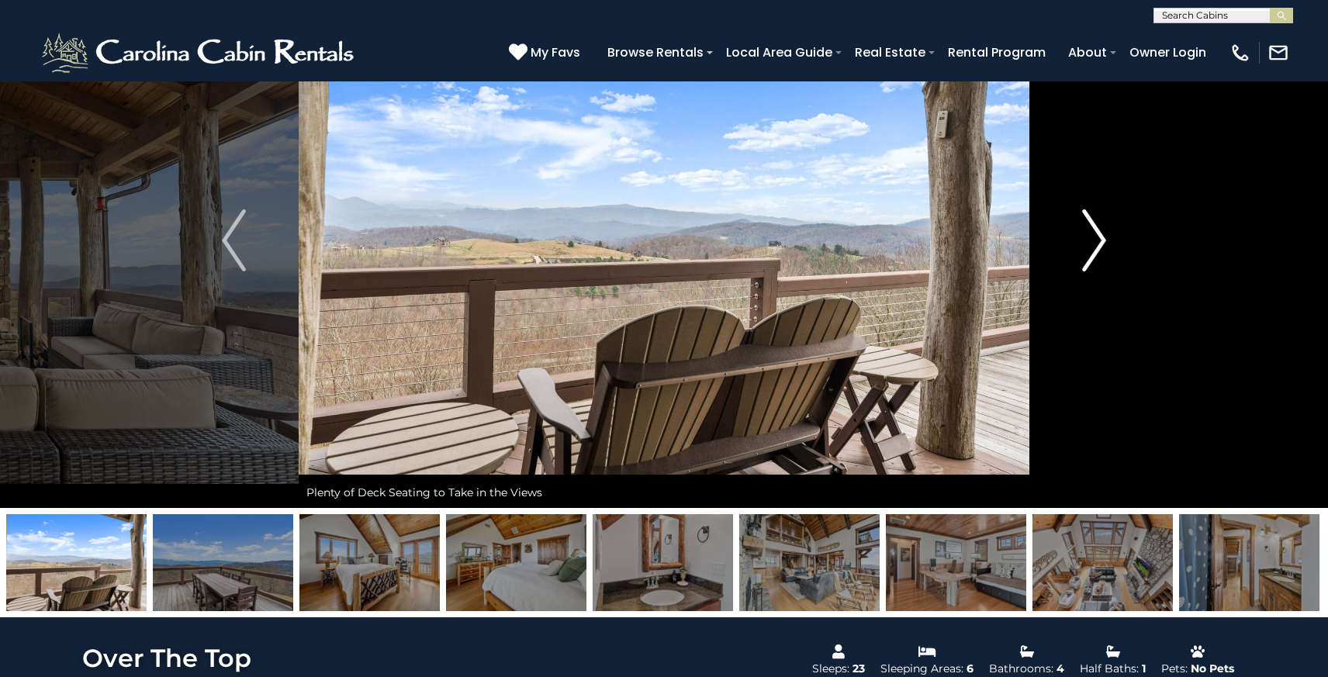
click at [1103, 241] on img "Next" at bounding box center [1094, 241] width 23 height 62
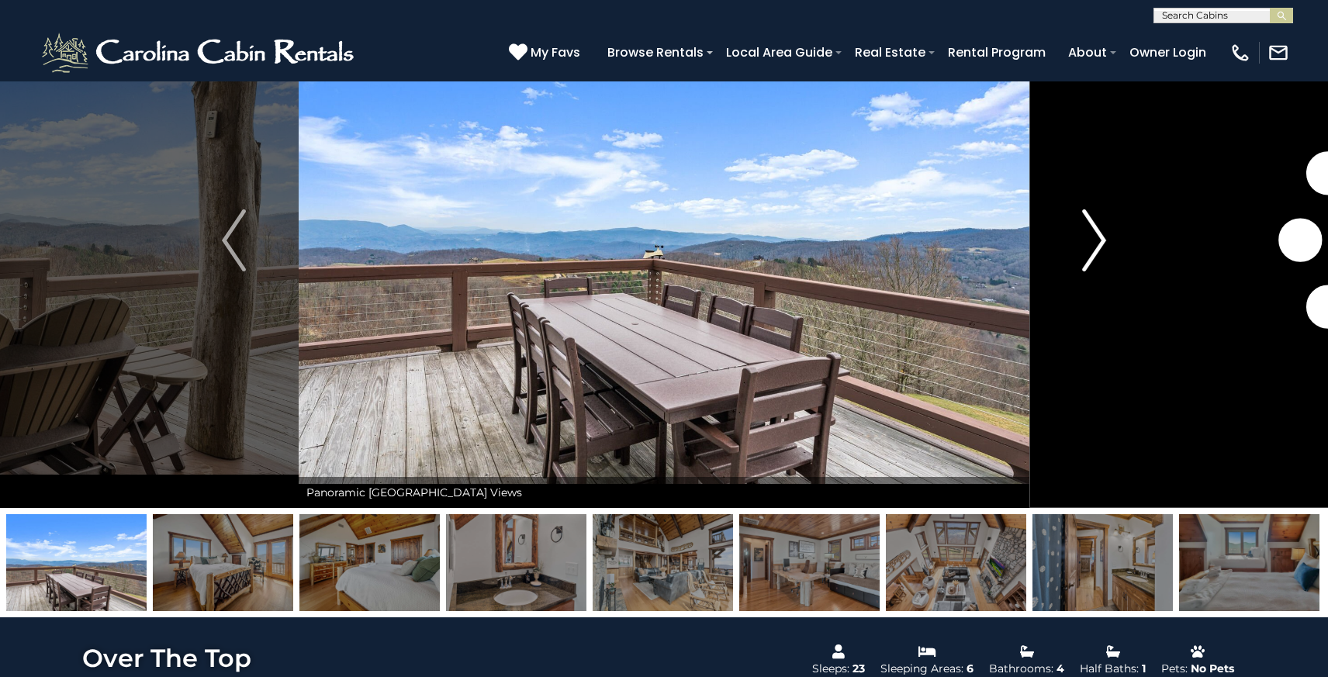
click at [1103, 241] on img "Next" at bounding box center [1094, 241] width 23 height 62
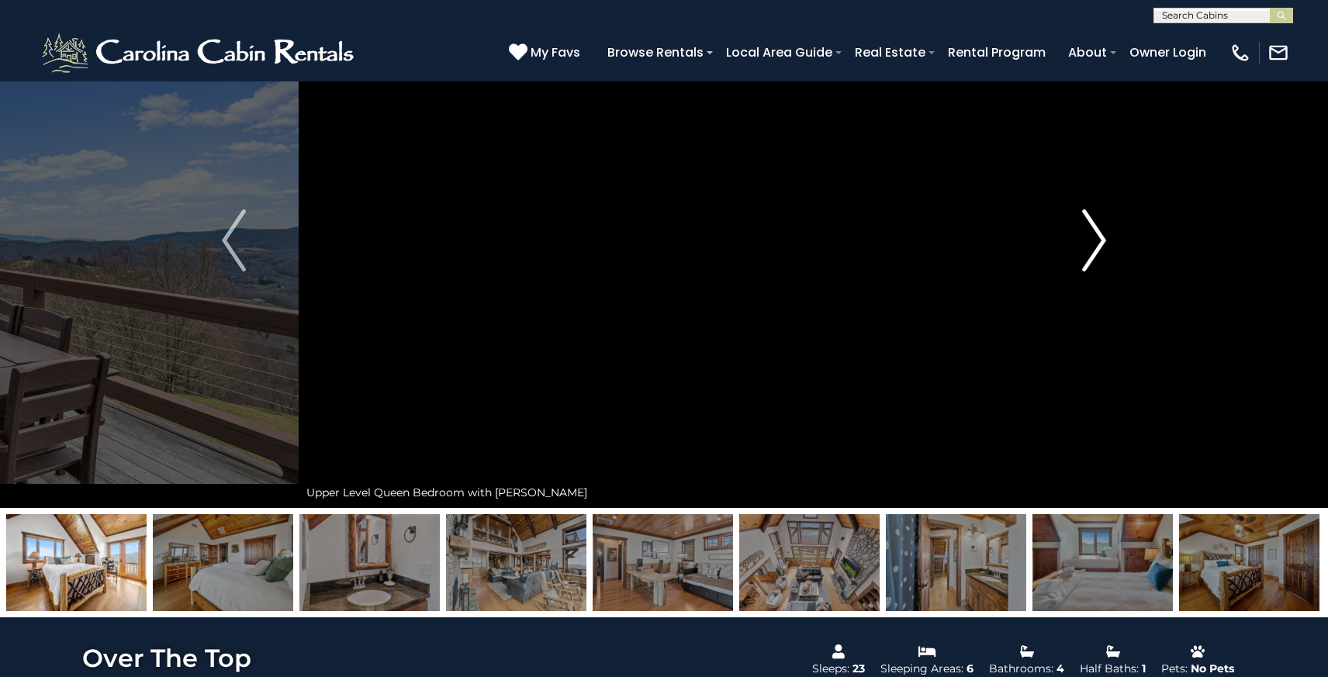
click at [1103, 241] on img "Next" at bounding box center [1094, 241] width 23 height 62
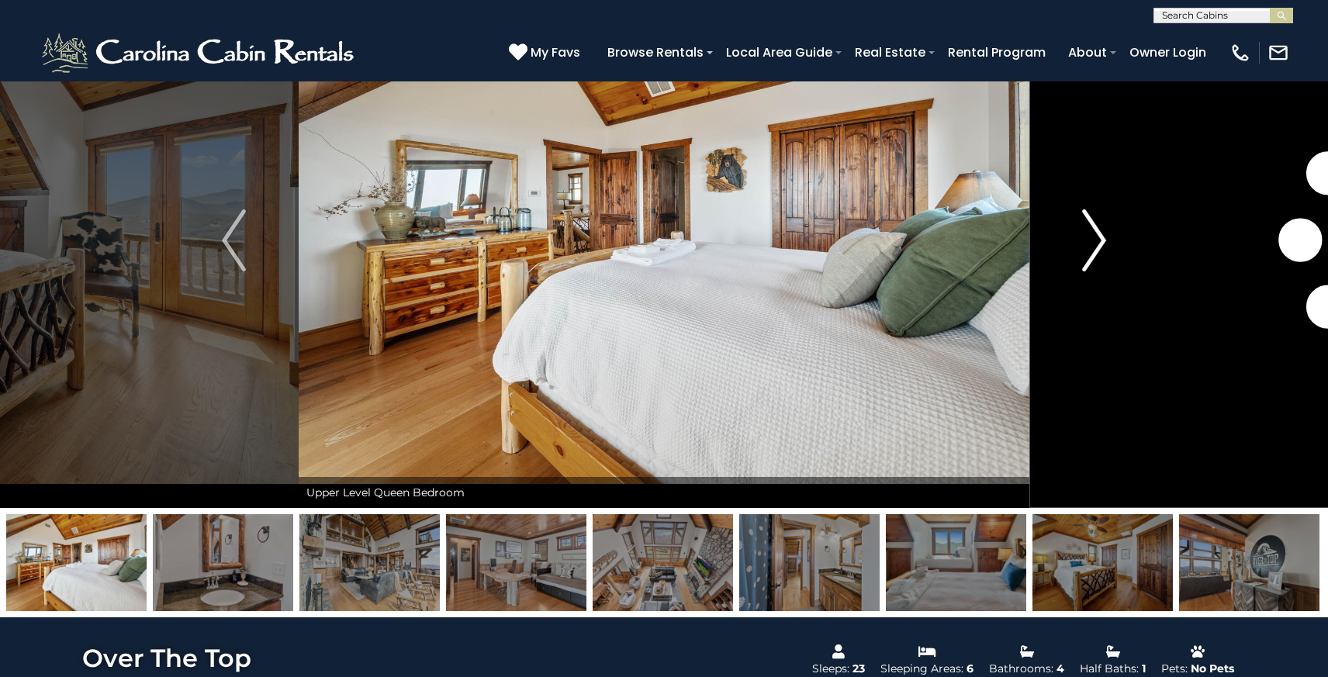
click at [1103, 241] on img "Next" at bounding box center [1094, 241] width 23 height 62
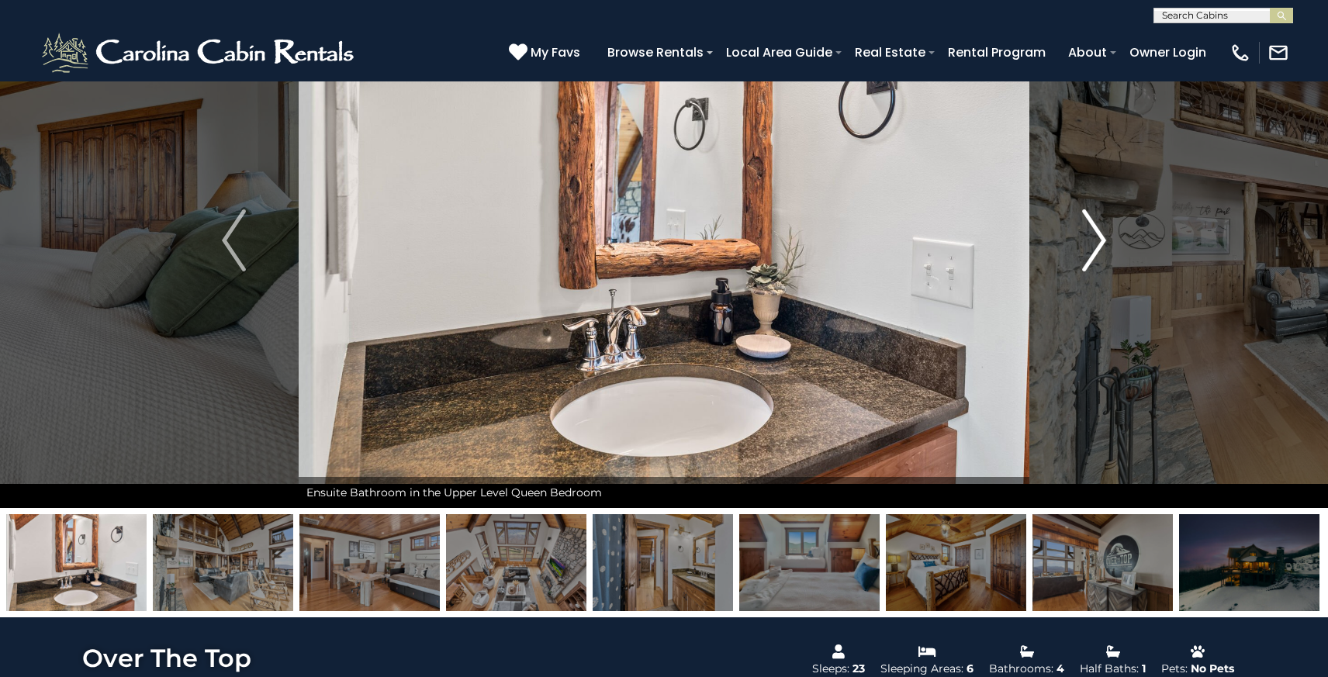
click at [1103, 241] on img "Next" at bounding box center [1094, 241] width 23 height 62
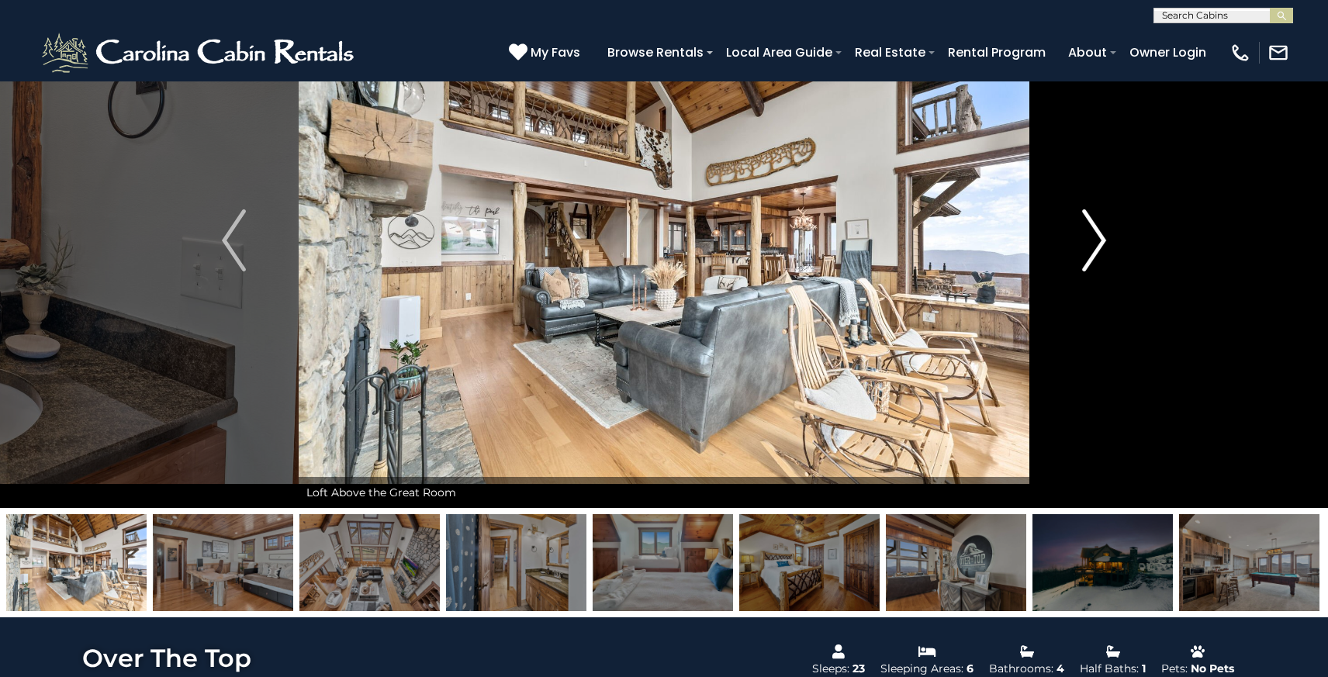
click at [1103, 241] on img "Next" at bounding box center [1094, 241] width 23 height 62
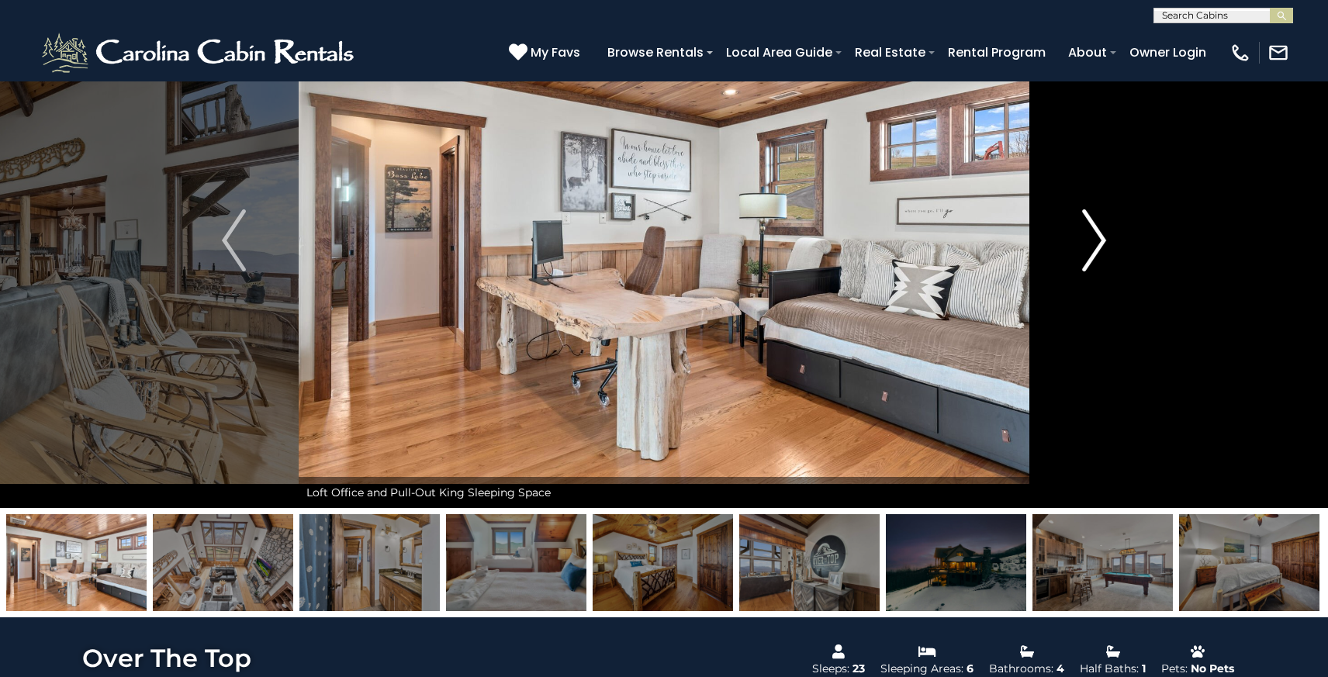
click at [1103, 241] on img "Next" at bounding box center [1094, 241] width 23 height 62
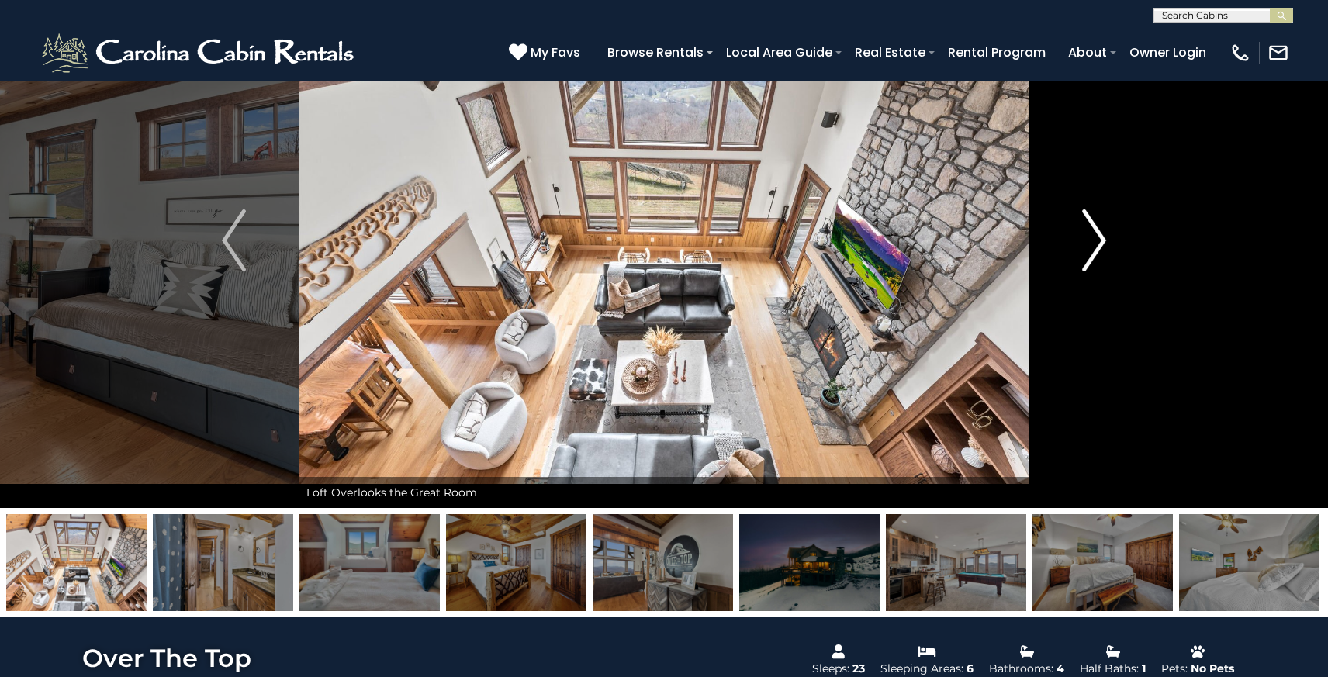
click at [1103, 241] on img "Next" at bounding box center [1094, 241] width 23 height 62
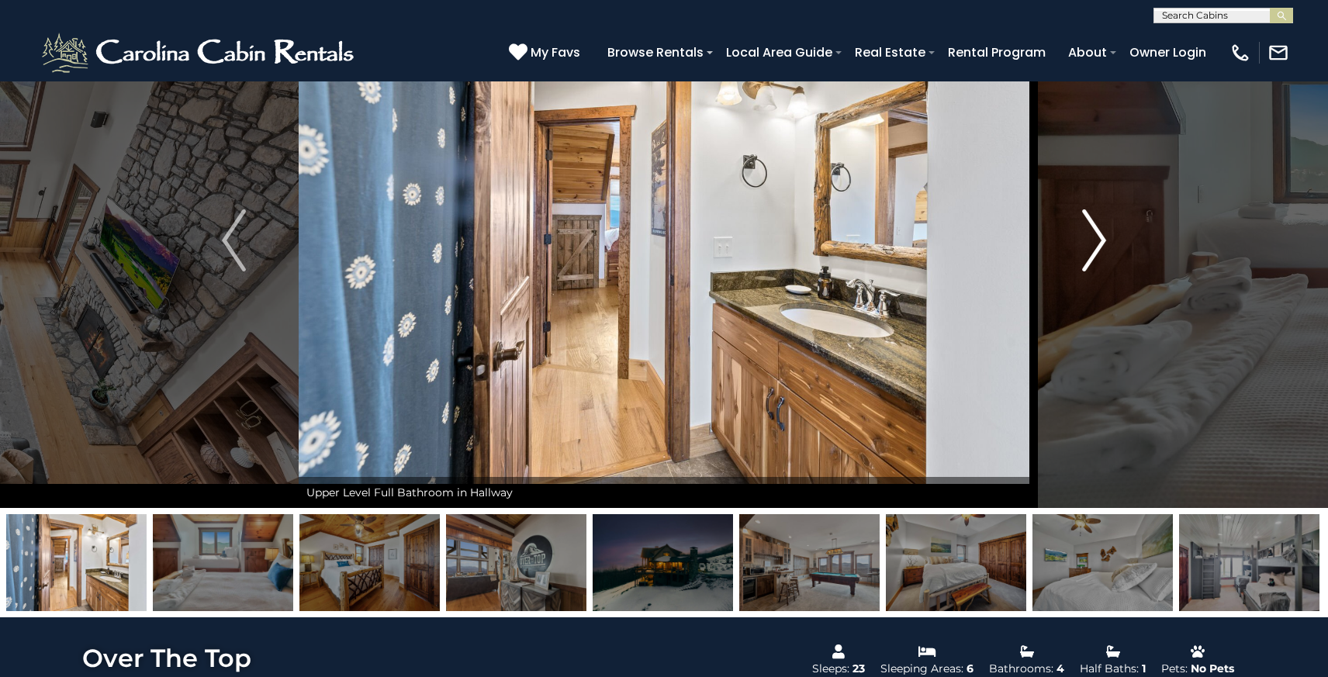
click at [1103, 241] on img "Next" at bounding box center [1094, 241] width 23 height 62
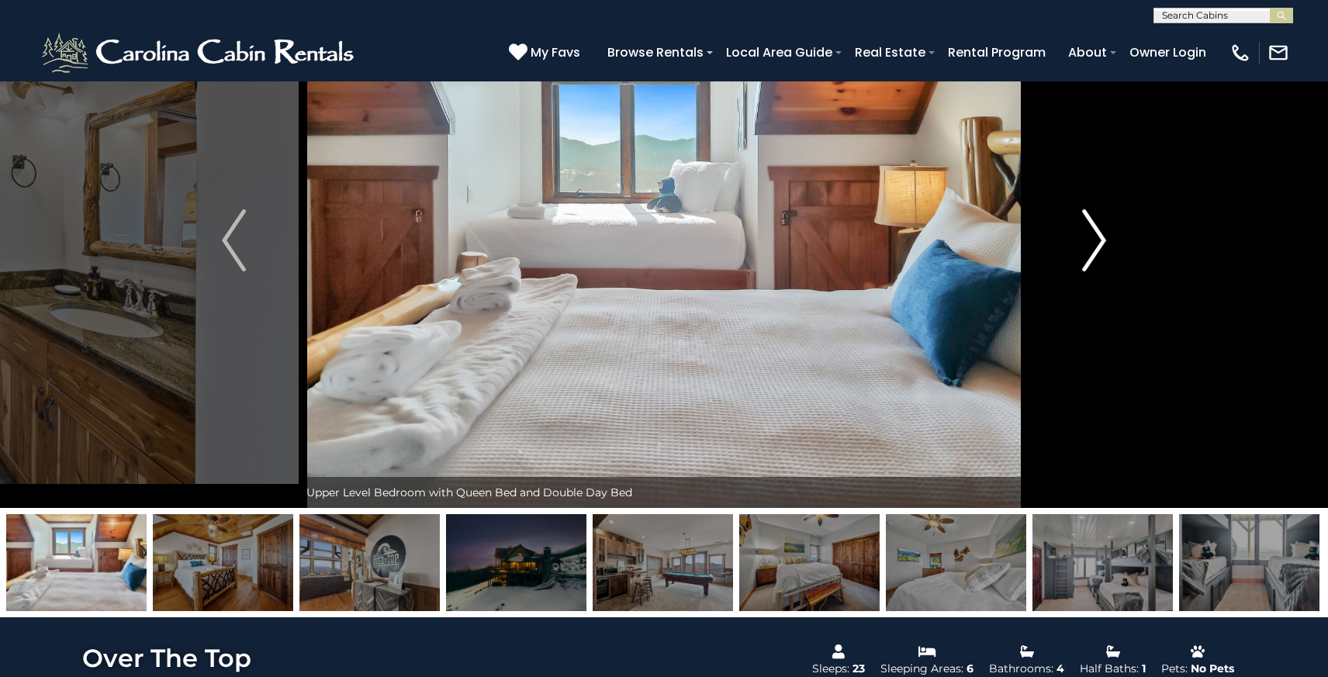
click at [1103, 241] on img "Next" at bounding box center [1094, 241] width 23 height 62
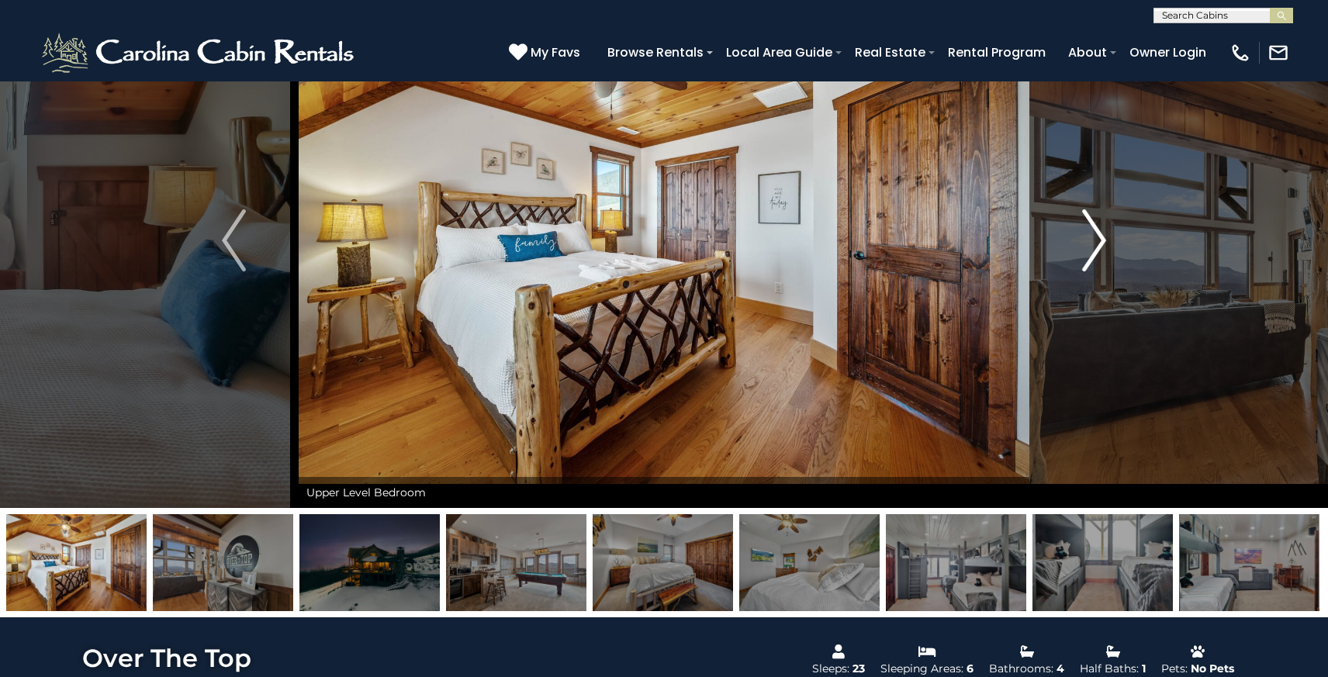
click at [1103, 241] on img "Next" at bounding box center [1094, 241] width 23 height 62
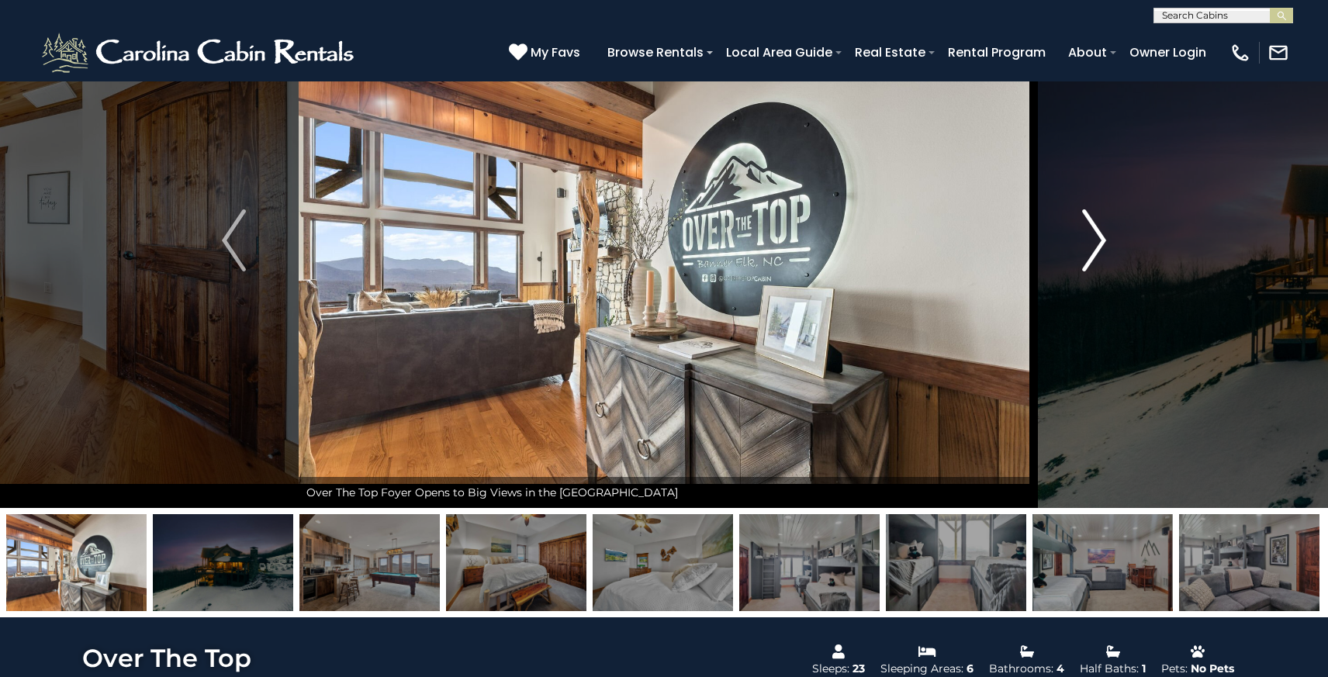
click at [1103, 241] on img "Next" at bounding box center [1094, 241] width 23 height 62
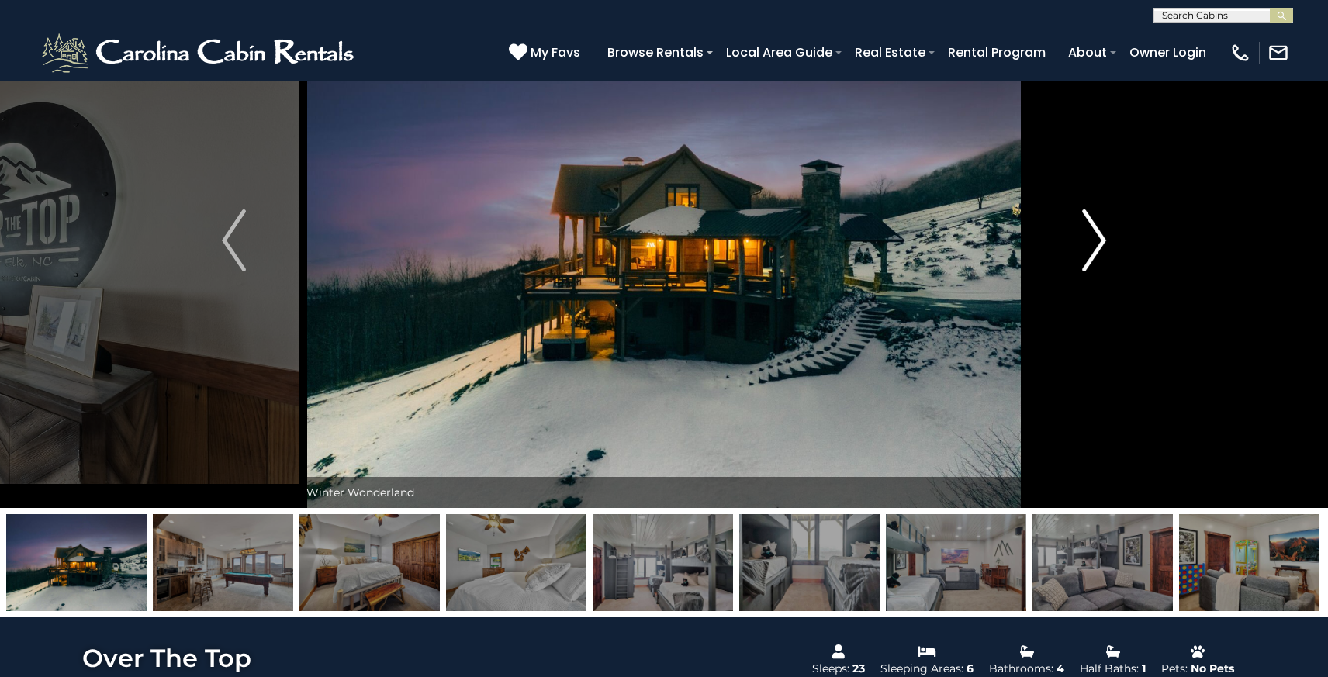
click at [1103, 241] on img "Next" at bounding box center [1094, 241] width 23 height 62
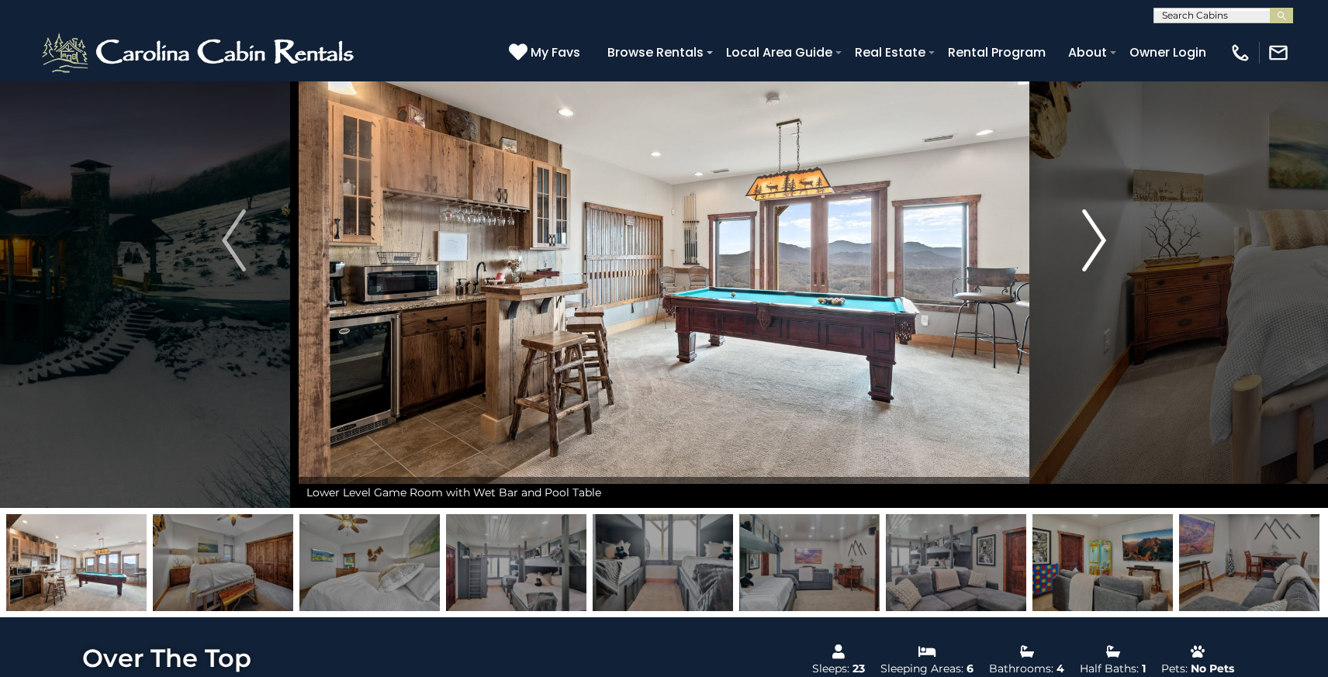
click at [1103, 241] on img "Next" at bounding box center [1094, 241] width 23 height 62
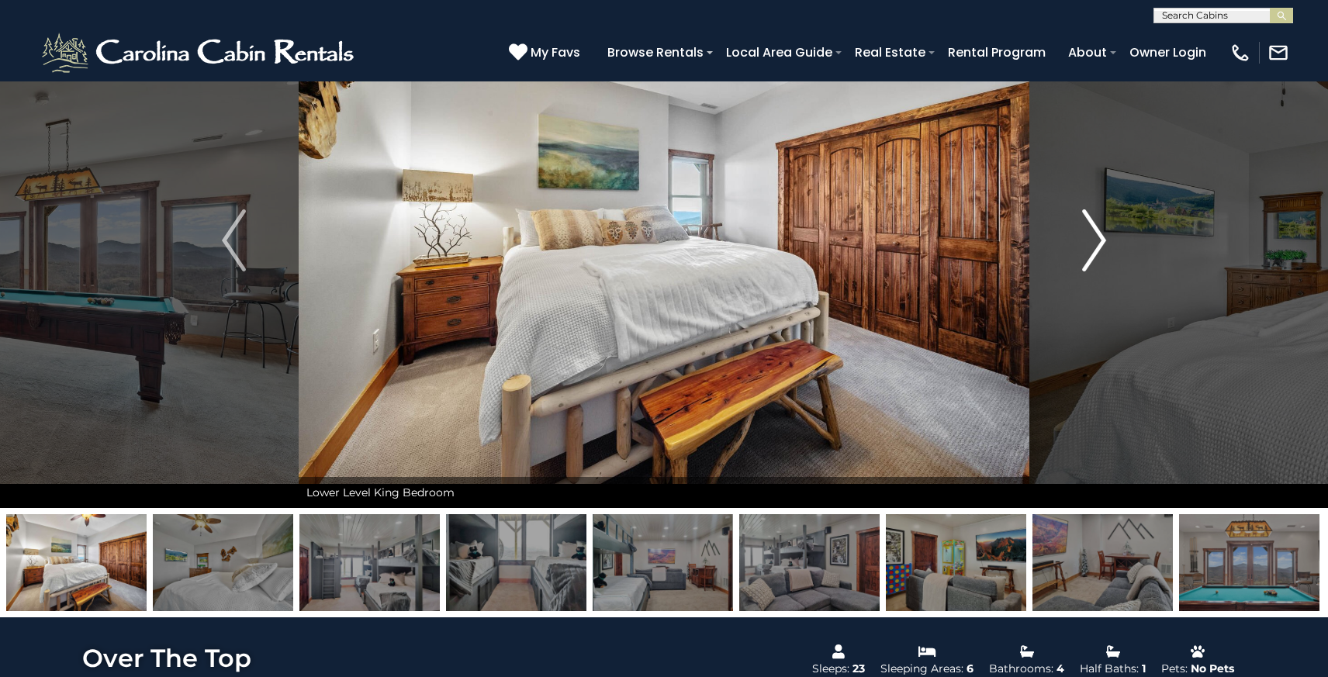
click at [1103, 241] on img "Next" at bounding box center [1094, 241] width 23 height 62
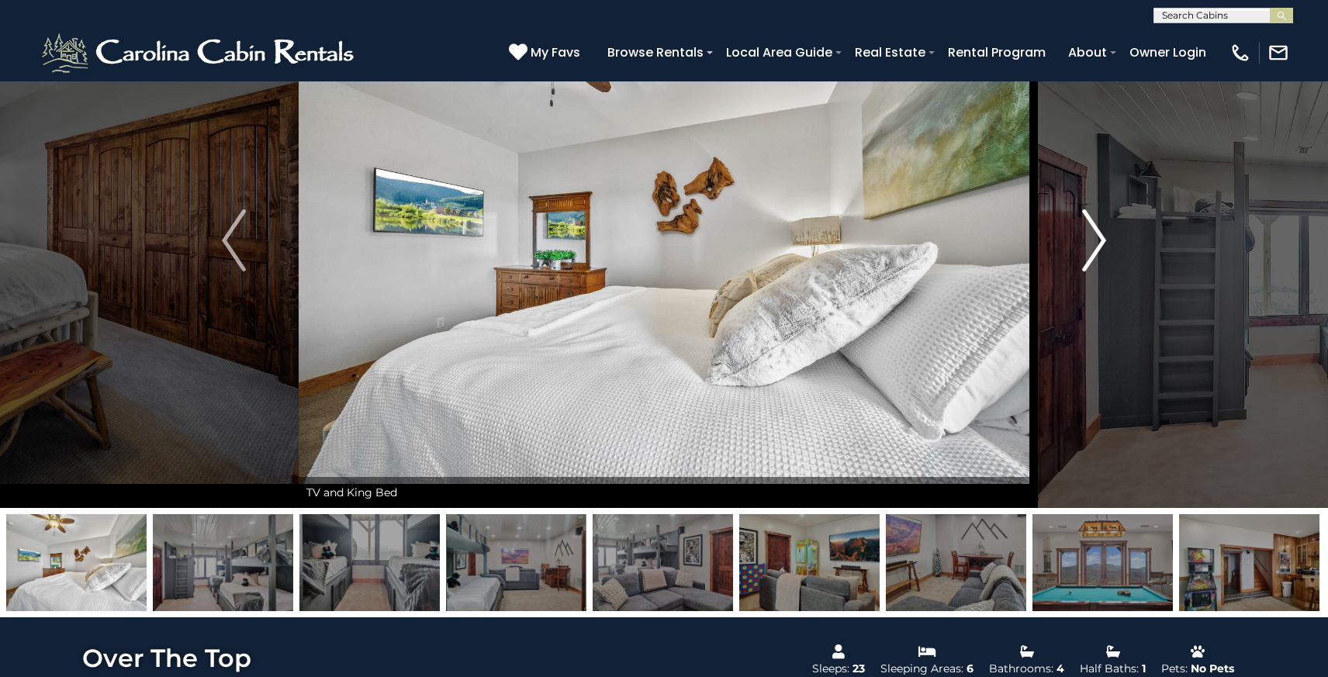
click at [1103, 241] on img "Next" at bounding box center [1094, 241] width 23 height 62
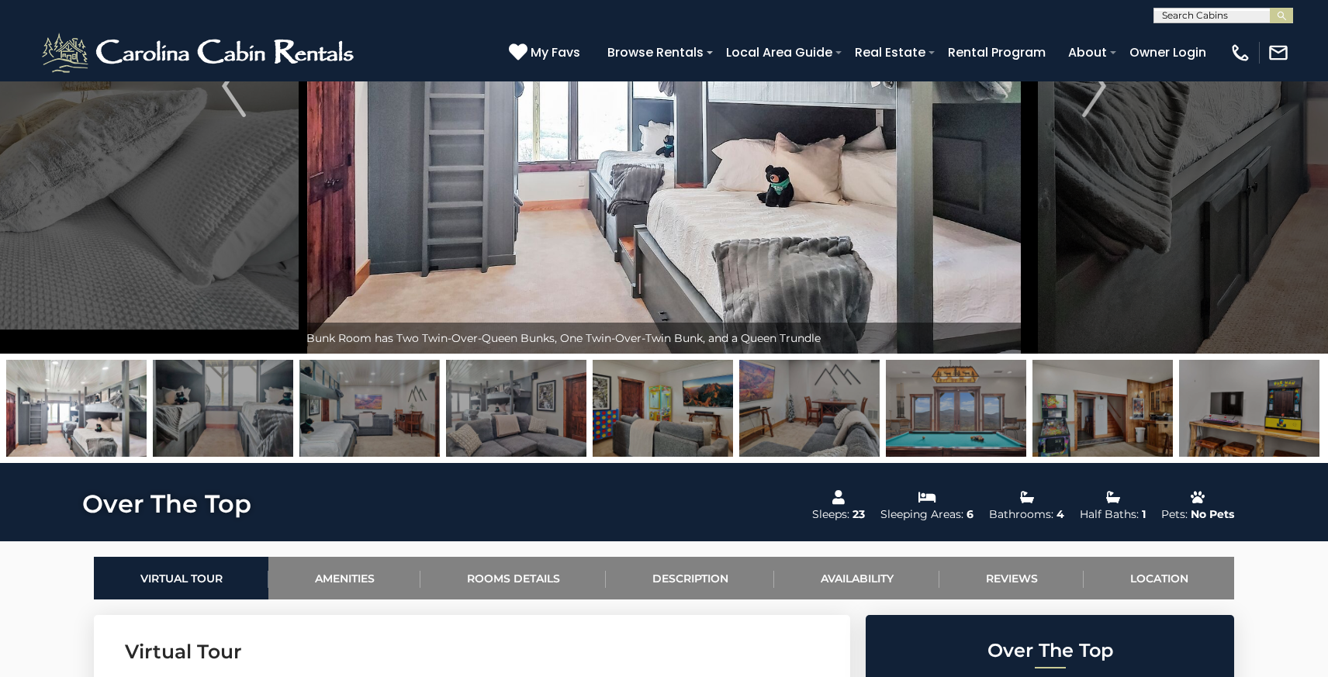
scroll to position [0, 0]
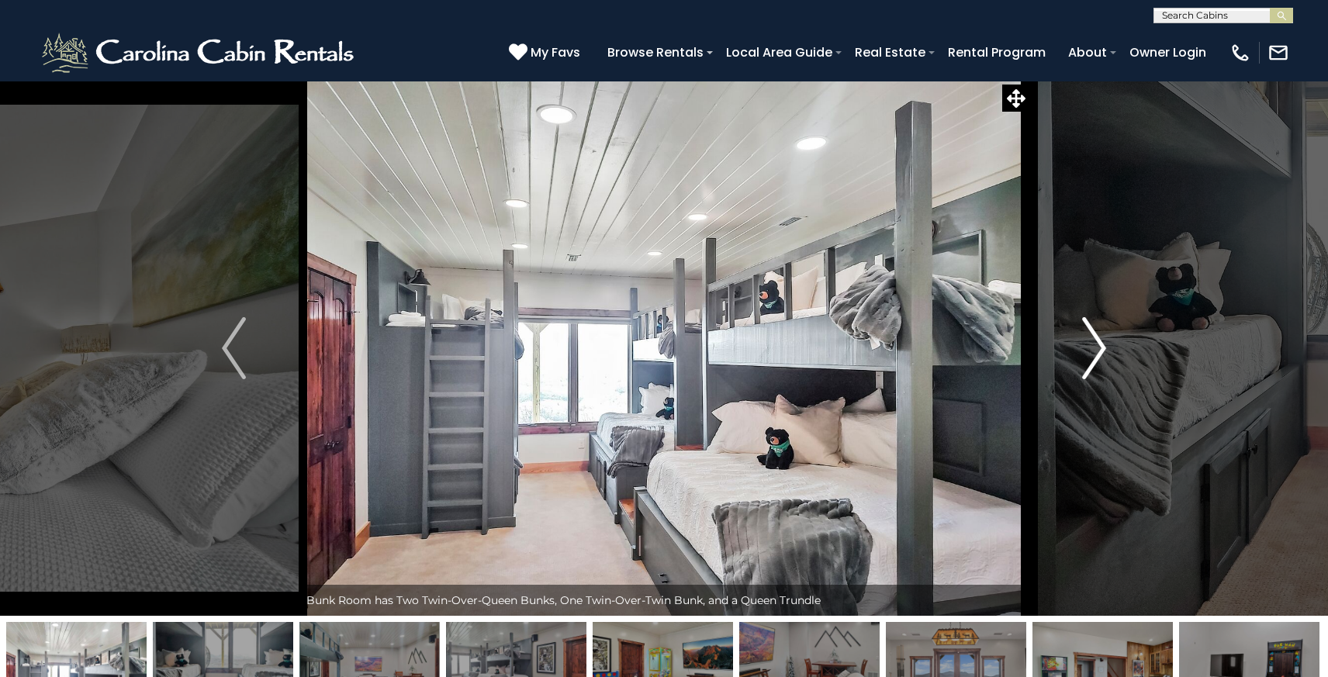
click at [1103, 345] on img "Next" at bounding box center [1094, 348] width 23 height 62
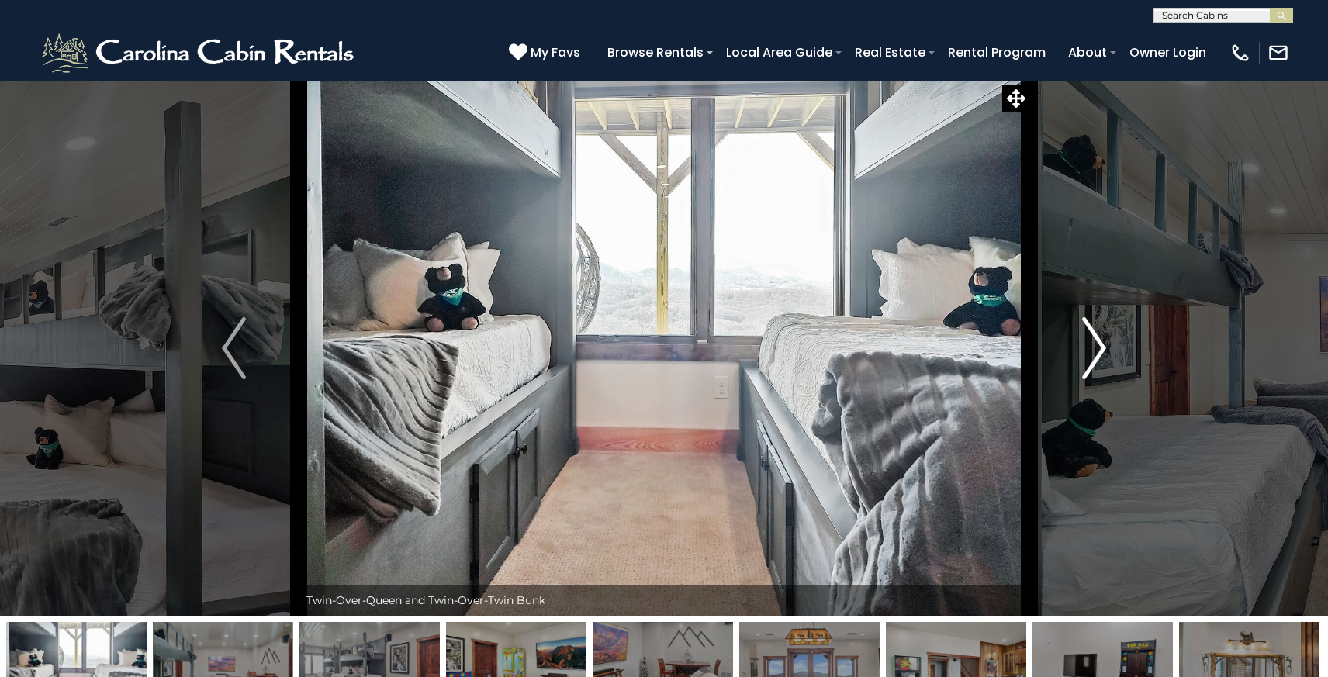
click at [1103, 345] on img "Next" at bounding box center [1094, 348] width 23 height 62
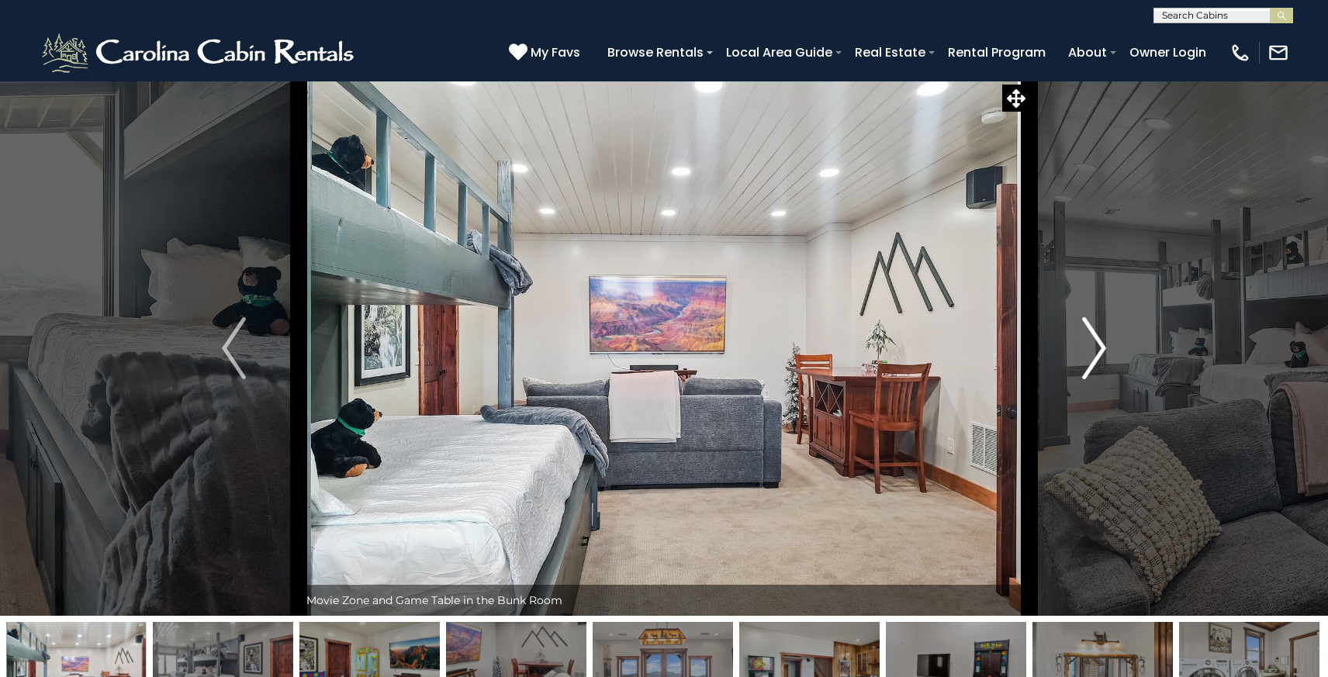
click at [1103, 345] on img "Next" at bounding box center [1094, 348] width 23 height 62
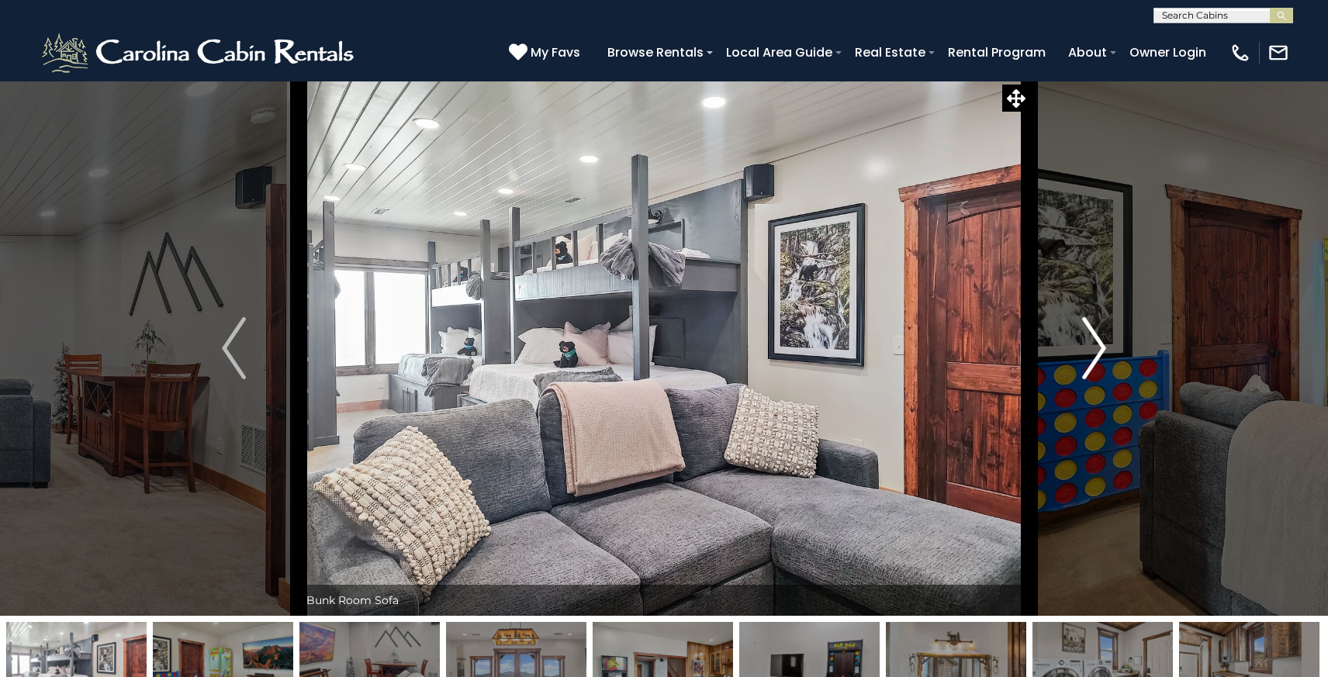
click at [1103, 345] on img "Next" at bounding box center [1094, 348] width 23 height 62
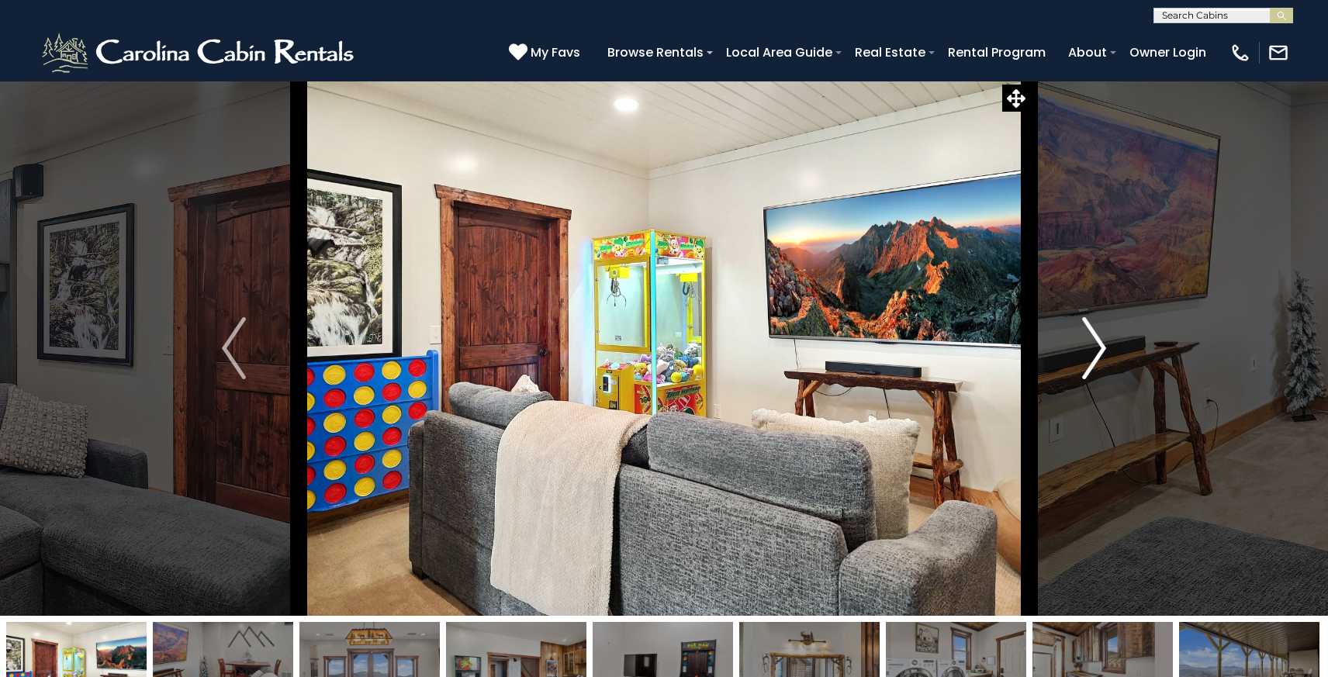
click at [1103, 345] on img "Next" at bounding box center [1094, 348] width 23 height 62
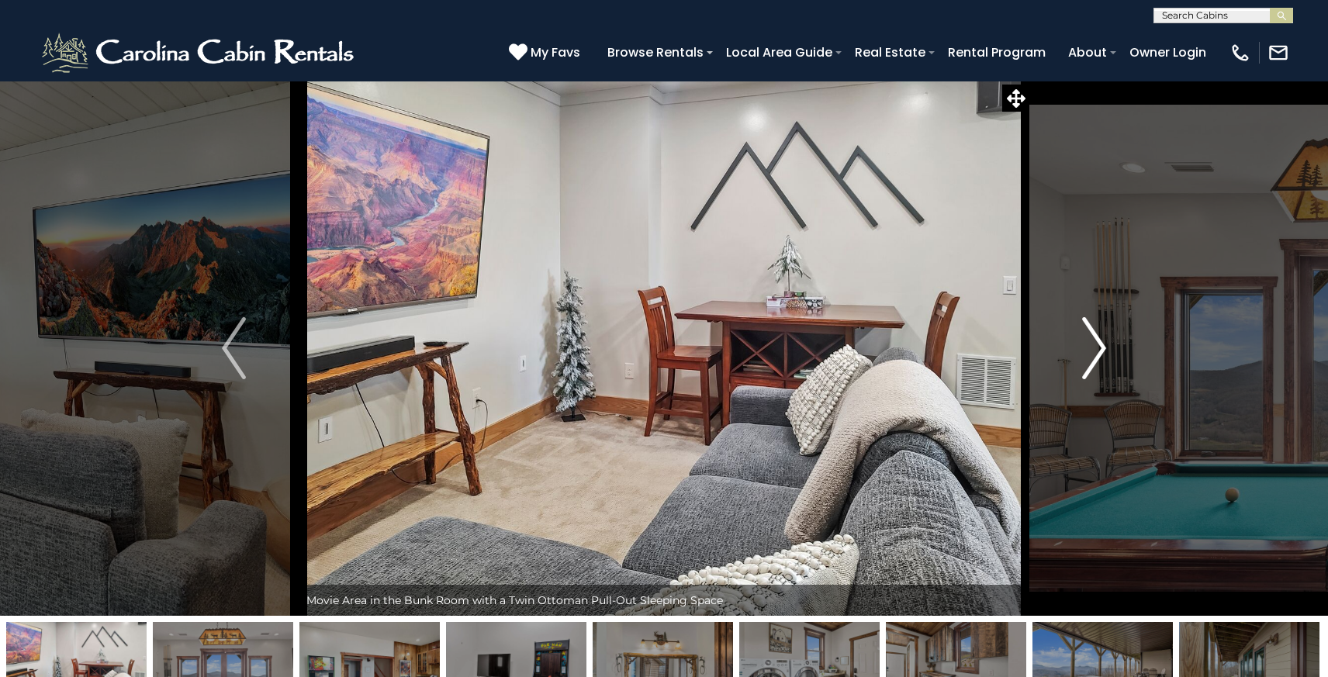
click at [1103, 345] on img "Next" at bounding box center [1094, 348] width 23 height 62
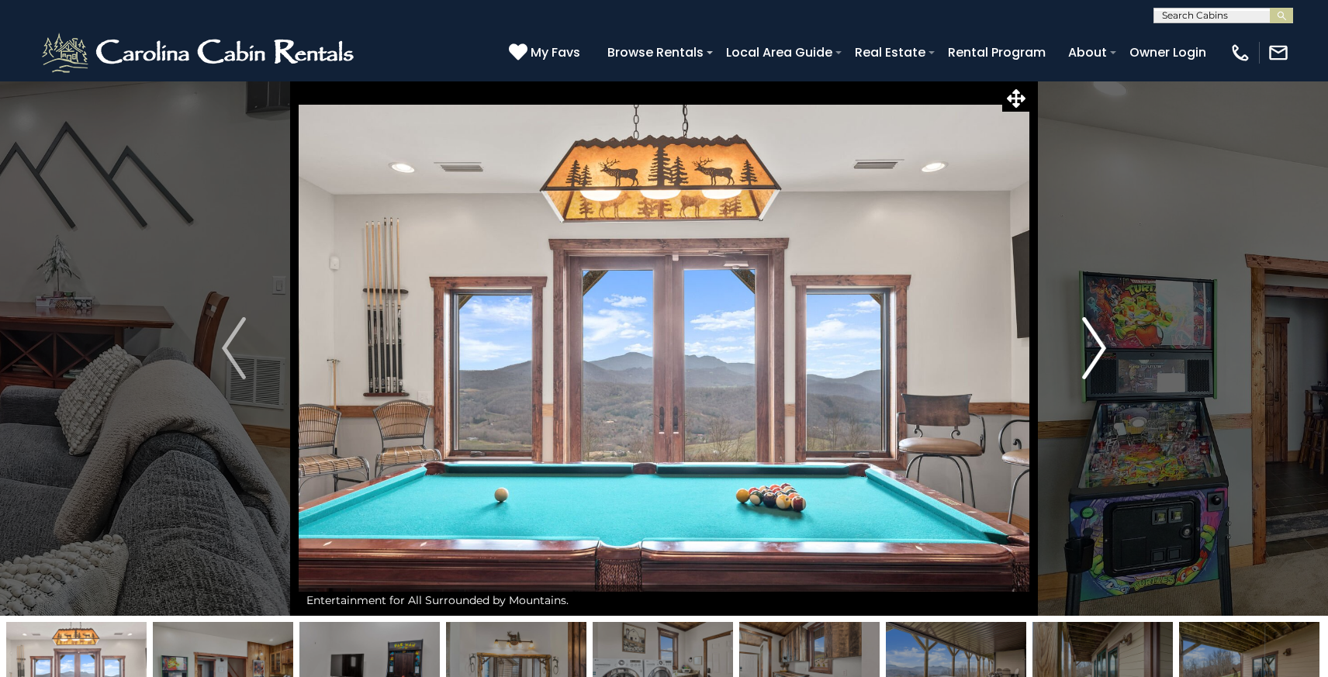
click at [1103, 345] on img "Next" at bounding box center [1094, 348] width 23 height 62
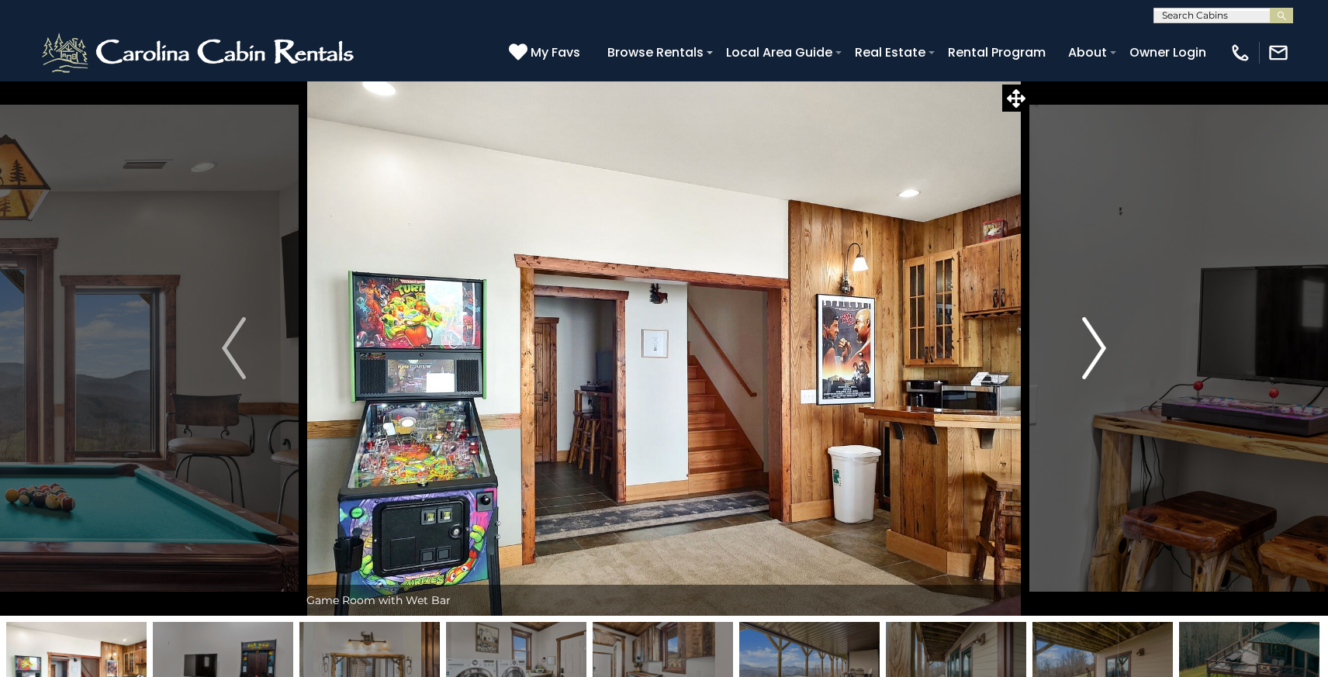
click at [1103, 345] on img "Next" at bounding box center [1094, 348] width 23 height 62
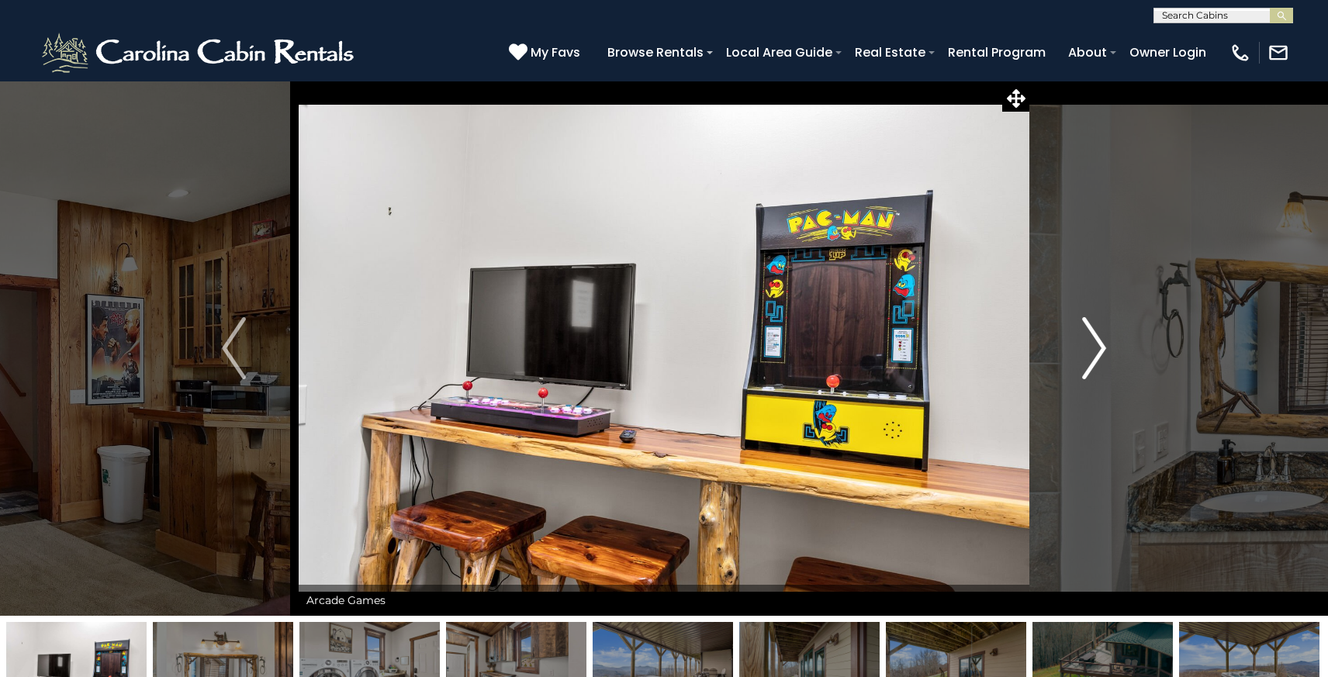
click at [1103, 345] on img "Next" at bounding box center [1094, 348] width 23 height 62
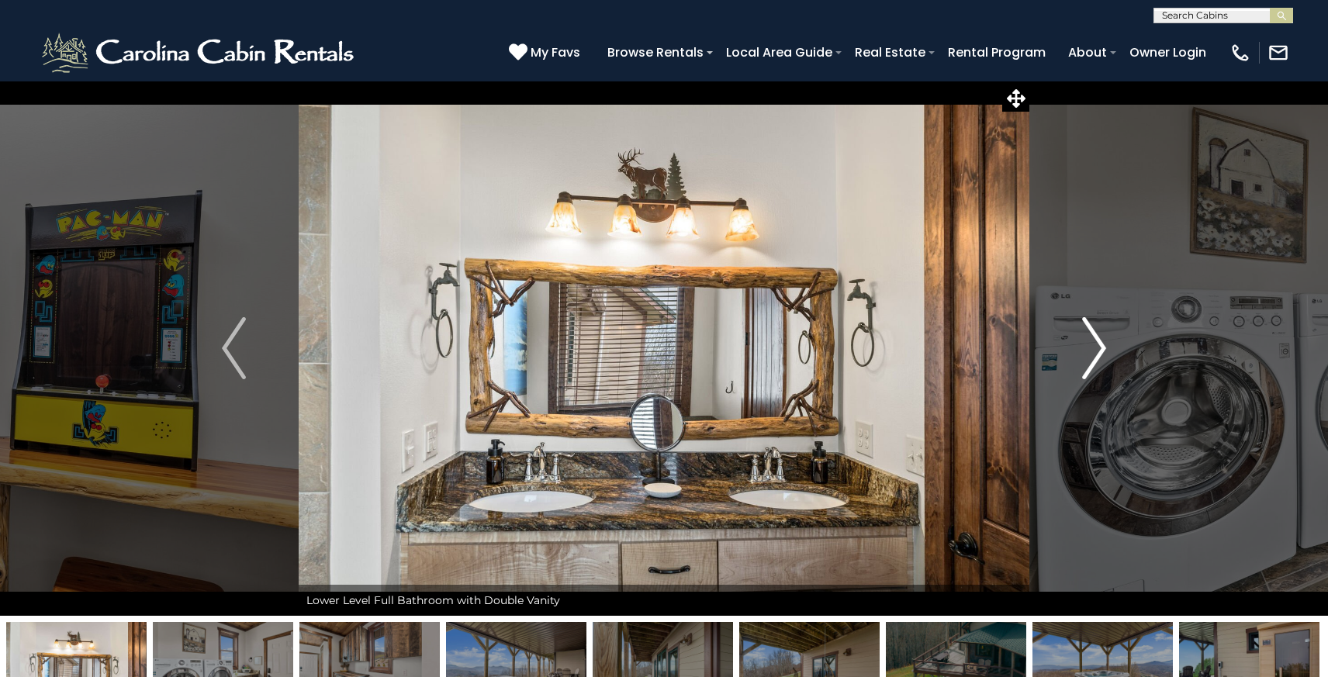
click at [1103, 345] on img "Next" at bounding box center [1094, 348] width 23 height 62
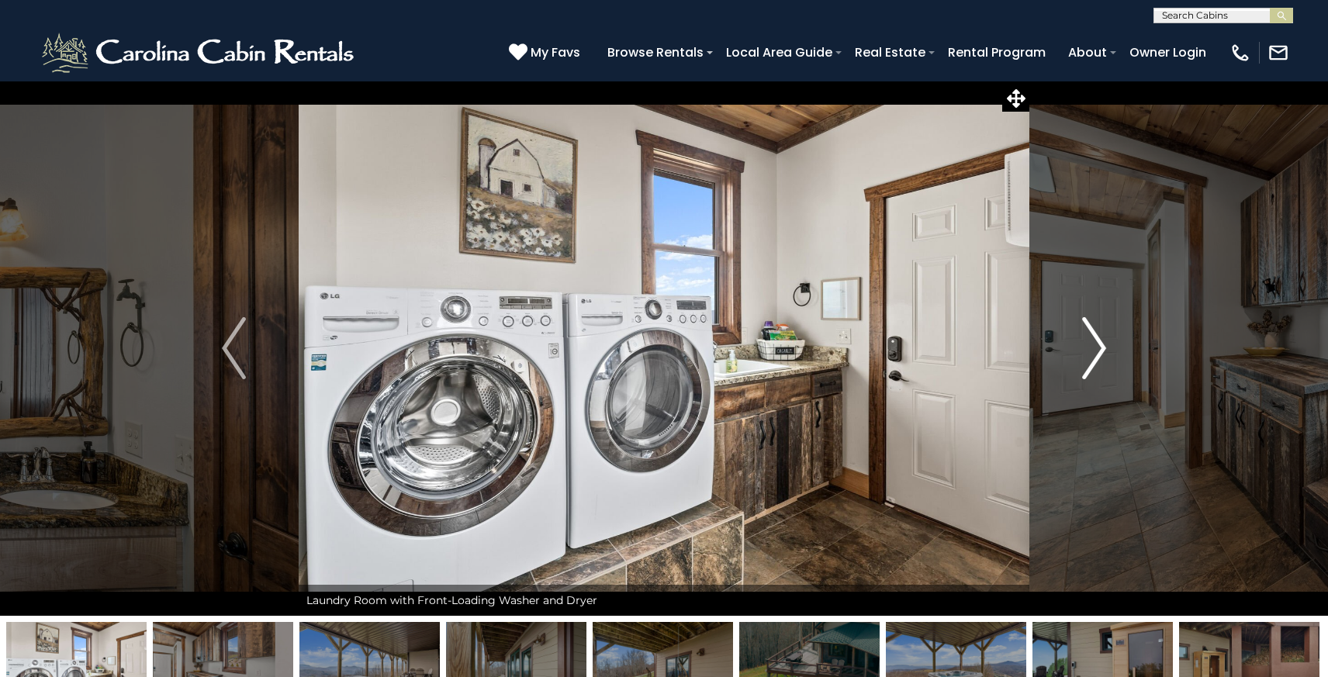
click at [1103, 345] on img "Next" at bounding box center [1094, 348] width 23 height 62
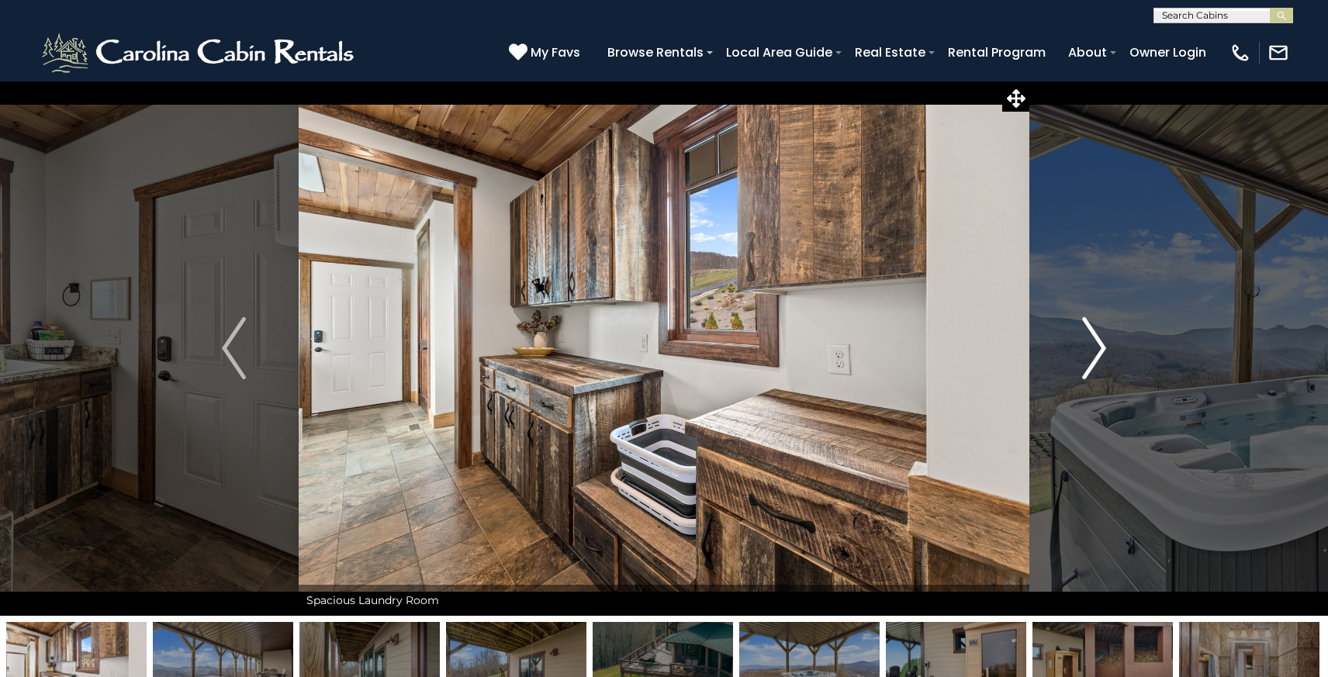
click at [1103, 345] on img "Next" at bounding box center [1094, 348] width 23 height 62
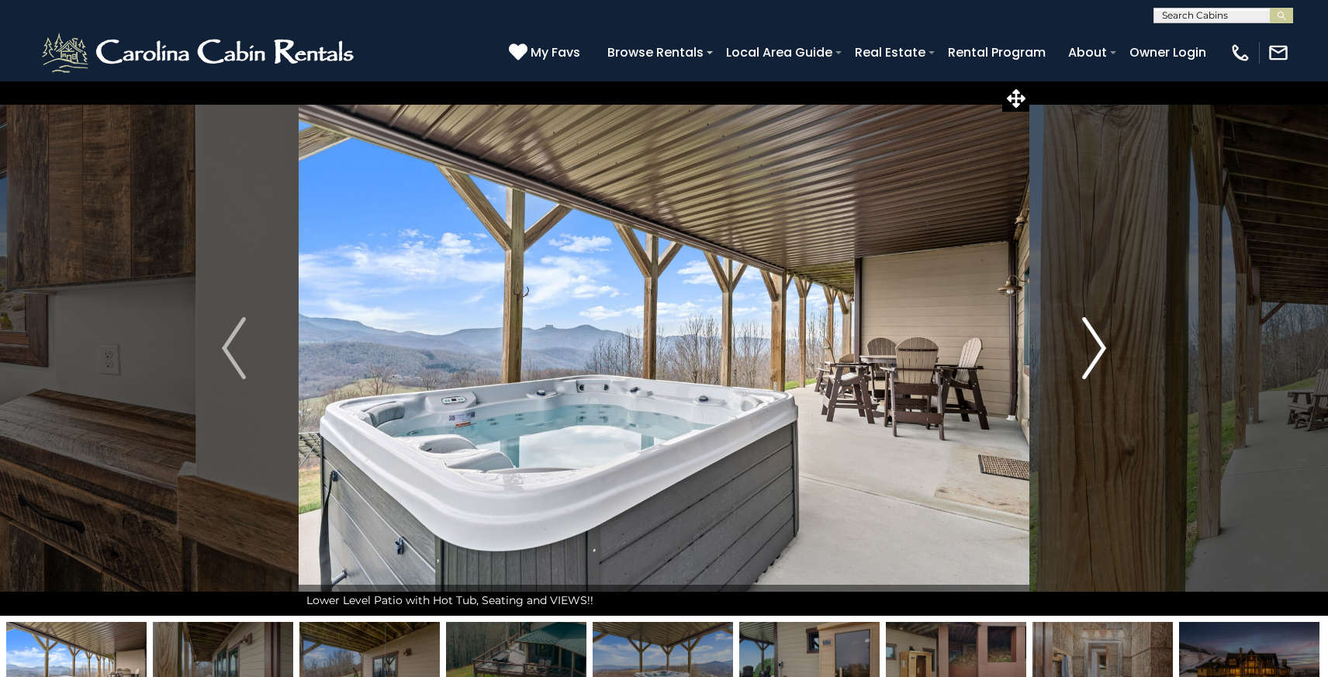
click at [1103, 345] on img "Next" at bounding box center [1094, 348] width 23 height 62
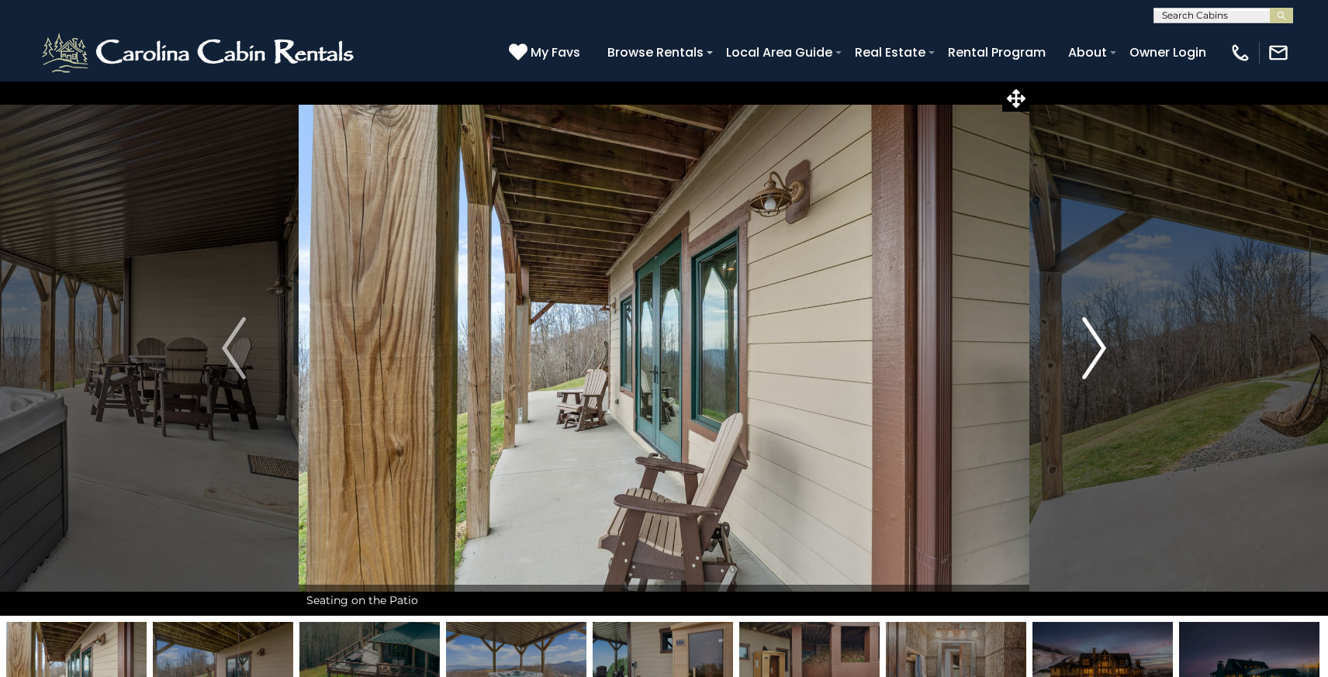
click at [1103, 345] on img "Next" at bounding box center [1094, 348] width 23 height 62
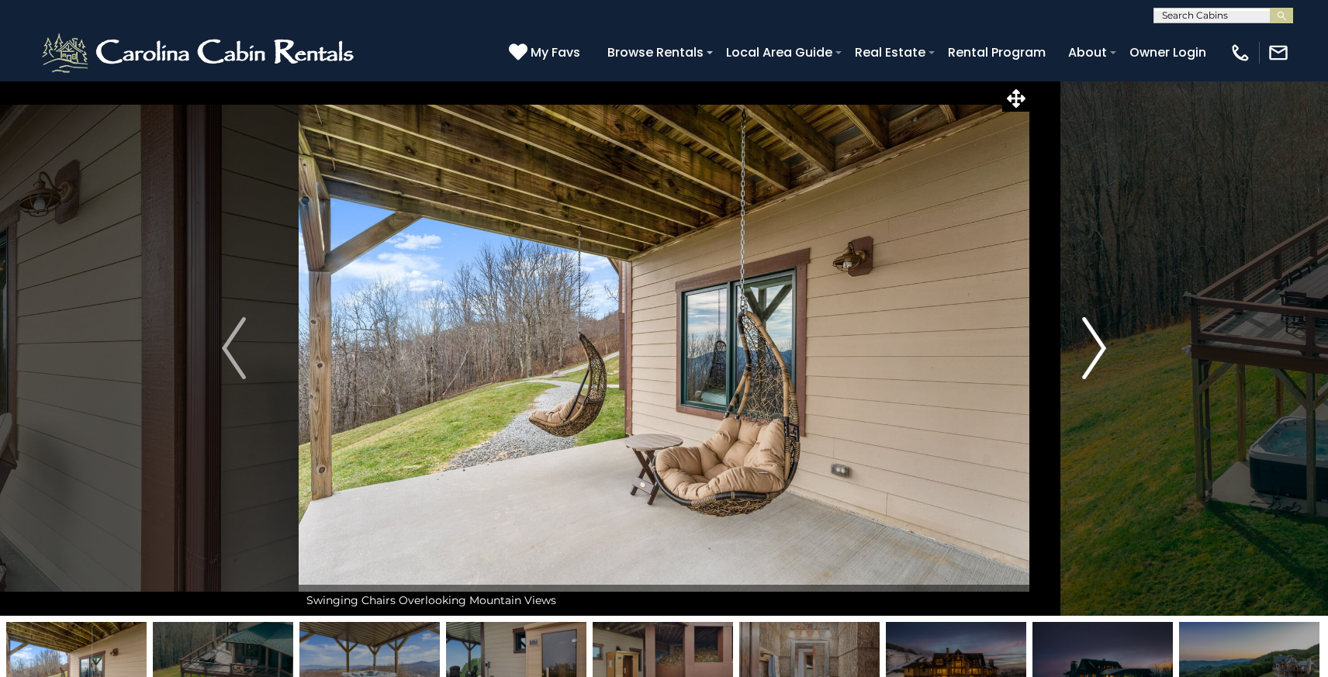
click at [1103, 345] on img "Next" at bounding box center [1094, 348] width 23 height 62
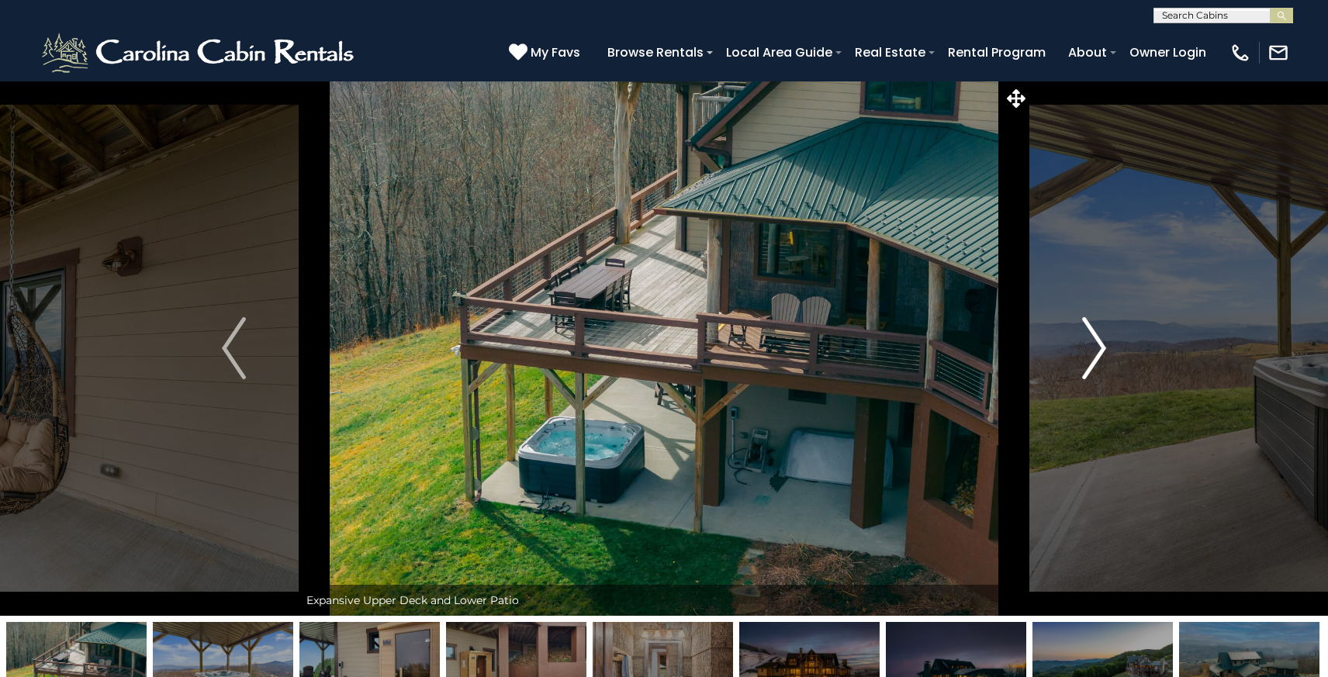
click at [1103, 345] on img "Next" at bounding box center [1094, 348] width 23 height 62
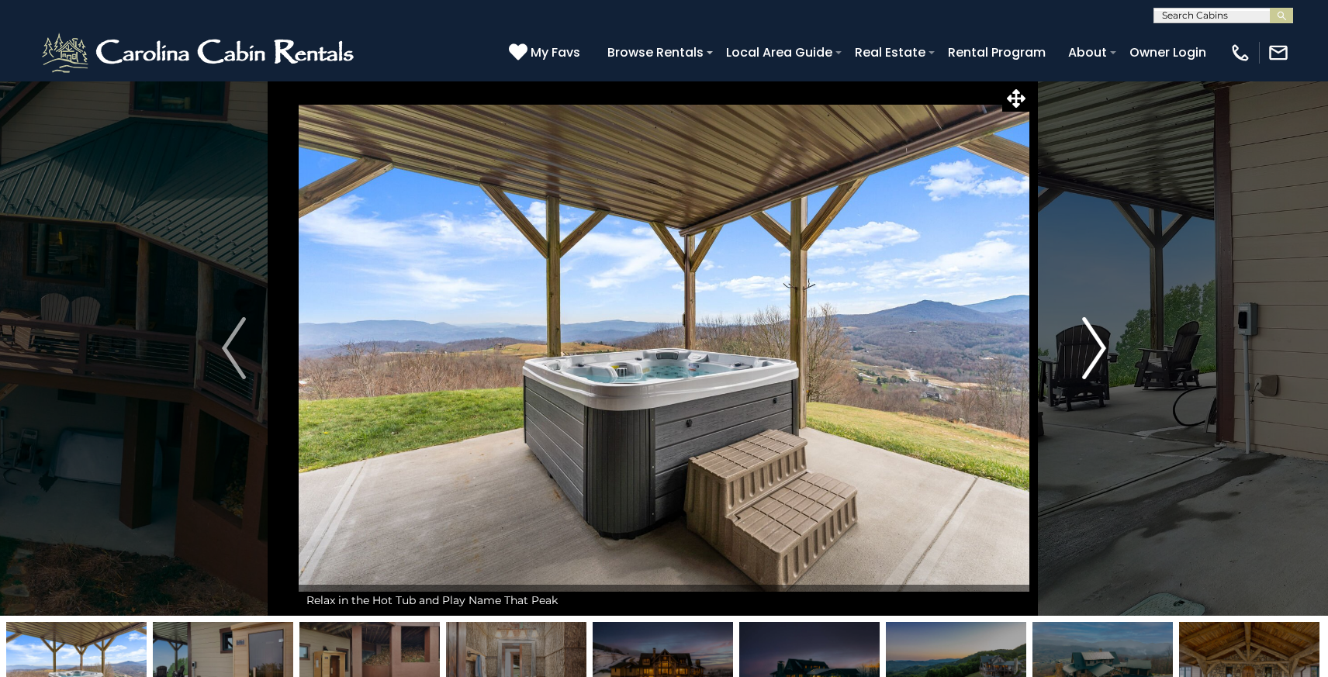
click at [1103, 345] on img "Next" at bounding box center [1094, 348] width 23 height 62
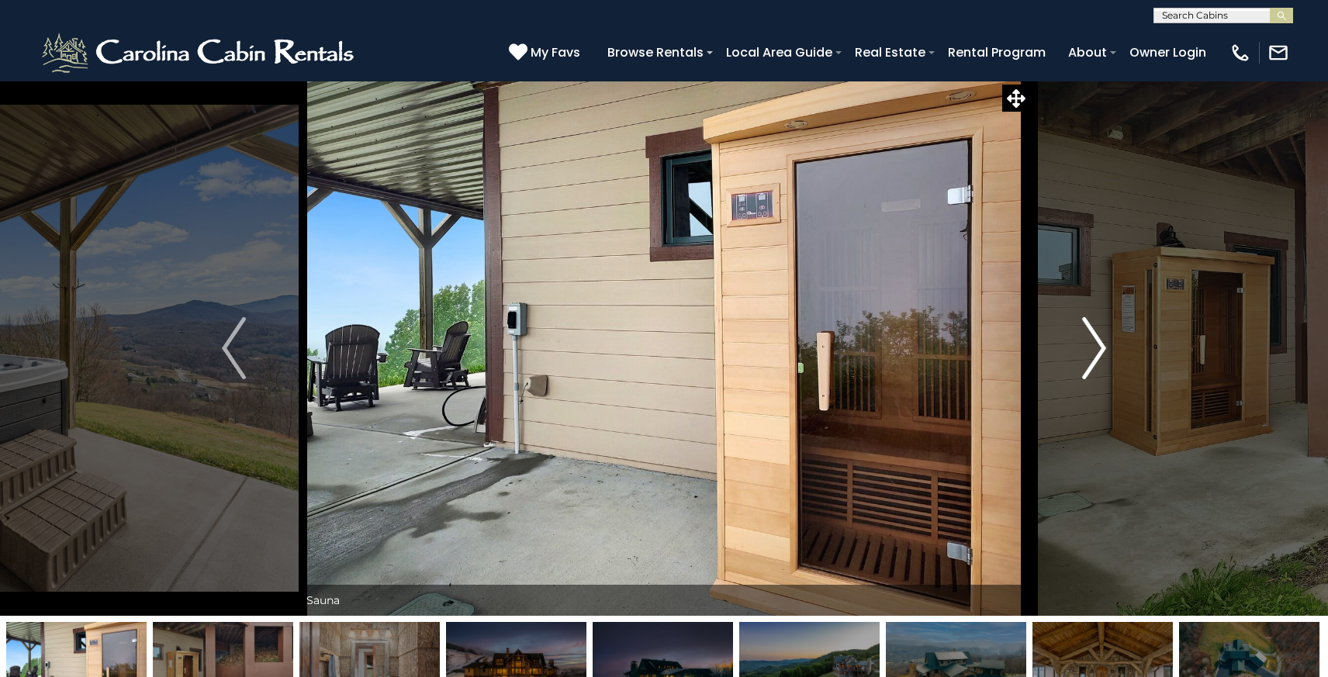
click at [1103, 345] on img "Next" at bounding box center [1094, 348] width 23 height 62
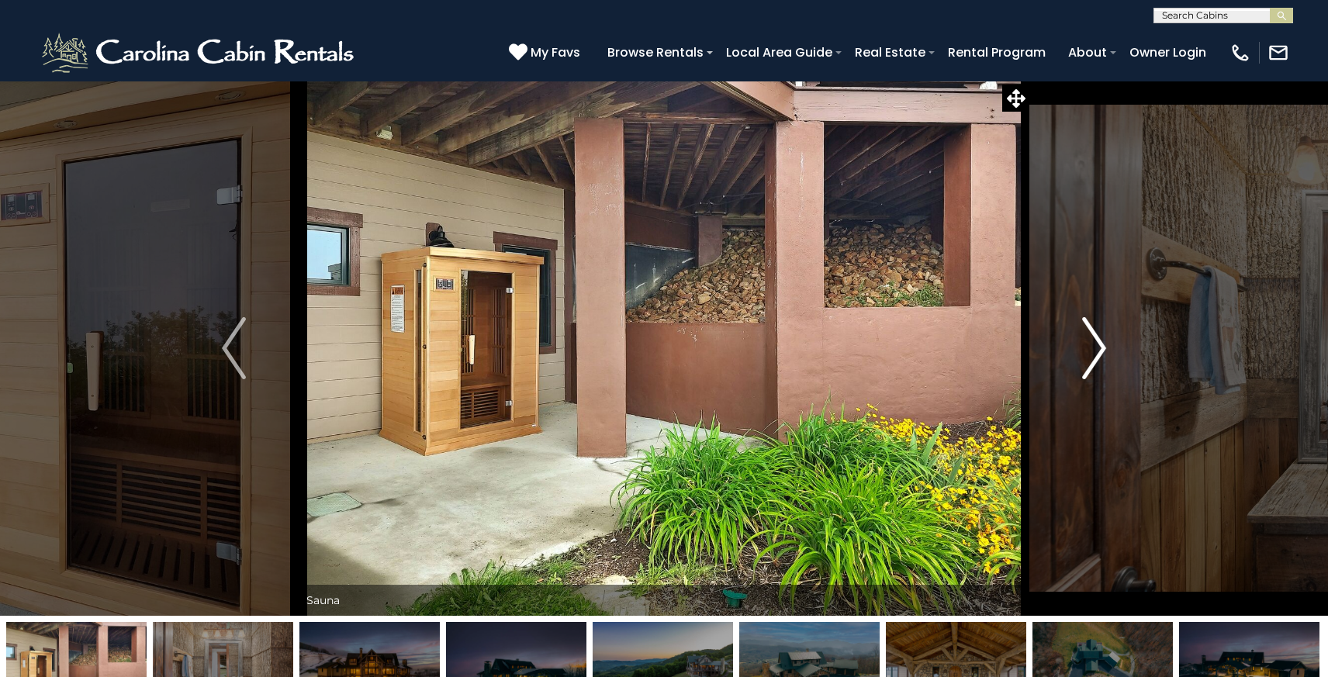
click at [1103, 345] on img "Next" at bounding box center [1094, 348] width 23 height 62
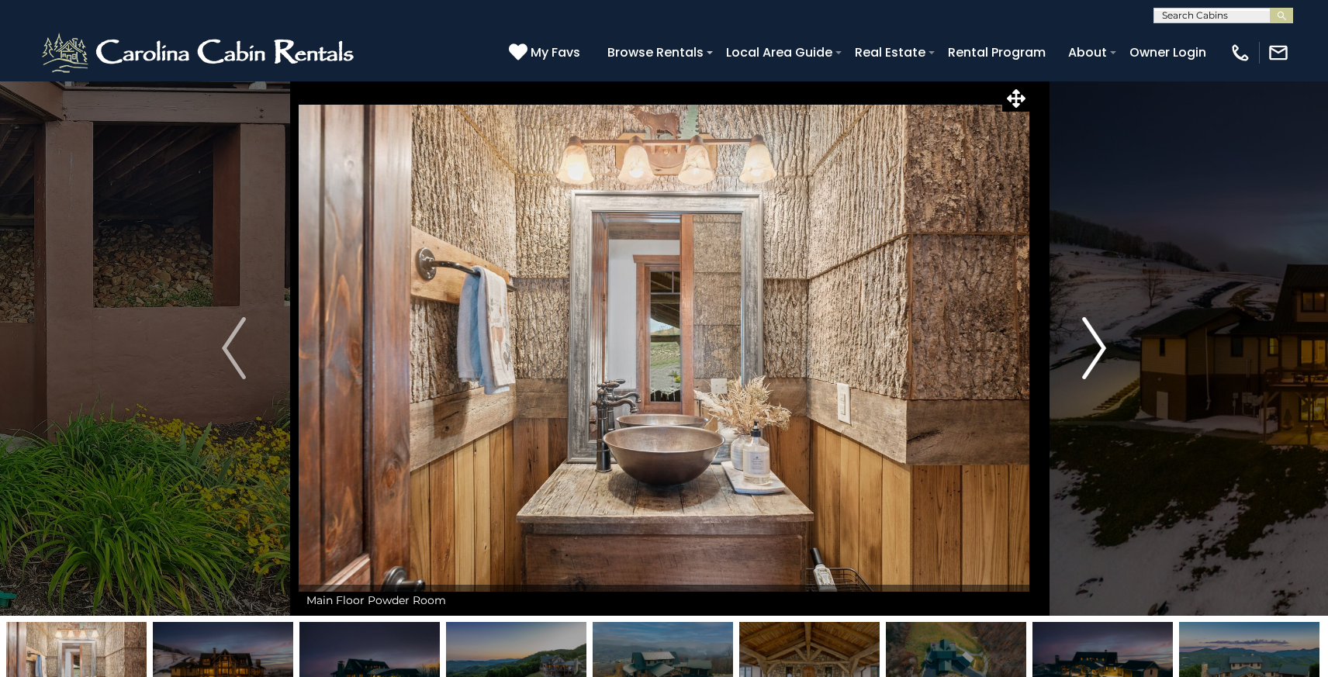
click at [1103, 345] on img "Next" at bounding box center [1094, 348] width 23 height 62
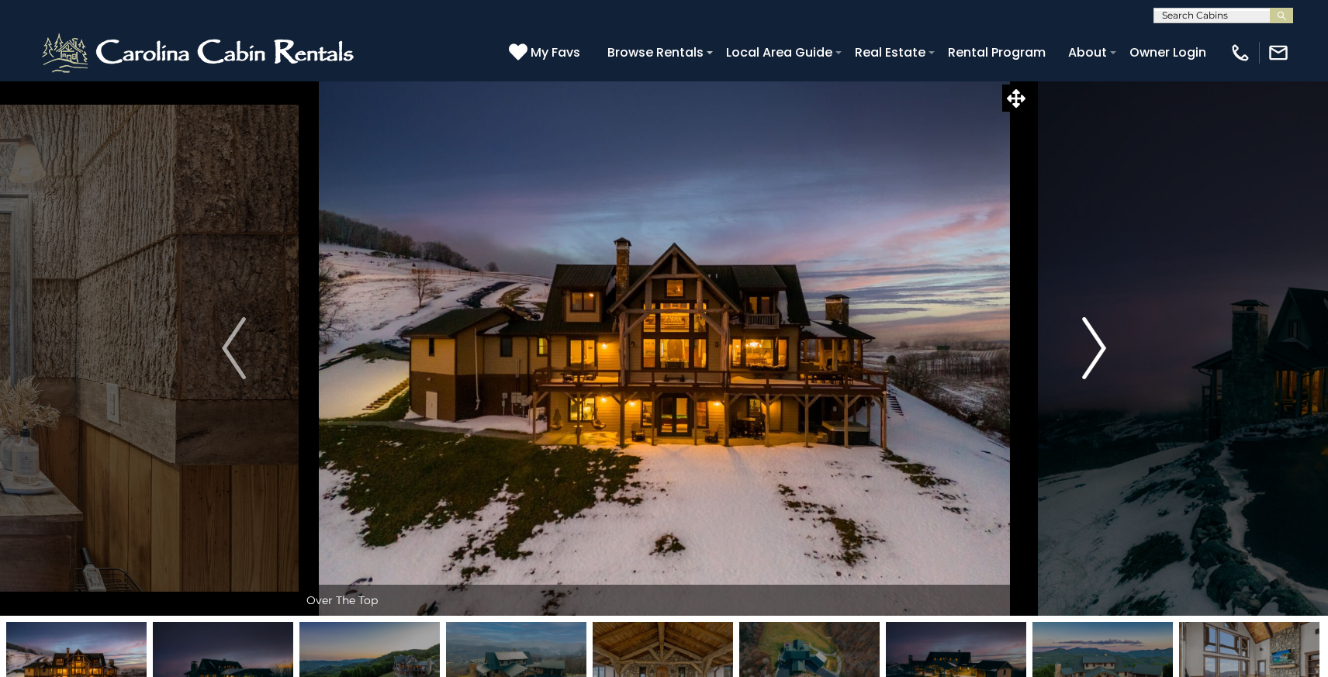
click at [1103, 345] on img "Next" at bounding box center [1094, 348] width 23 height 62
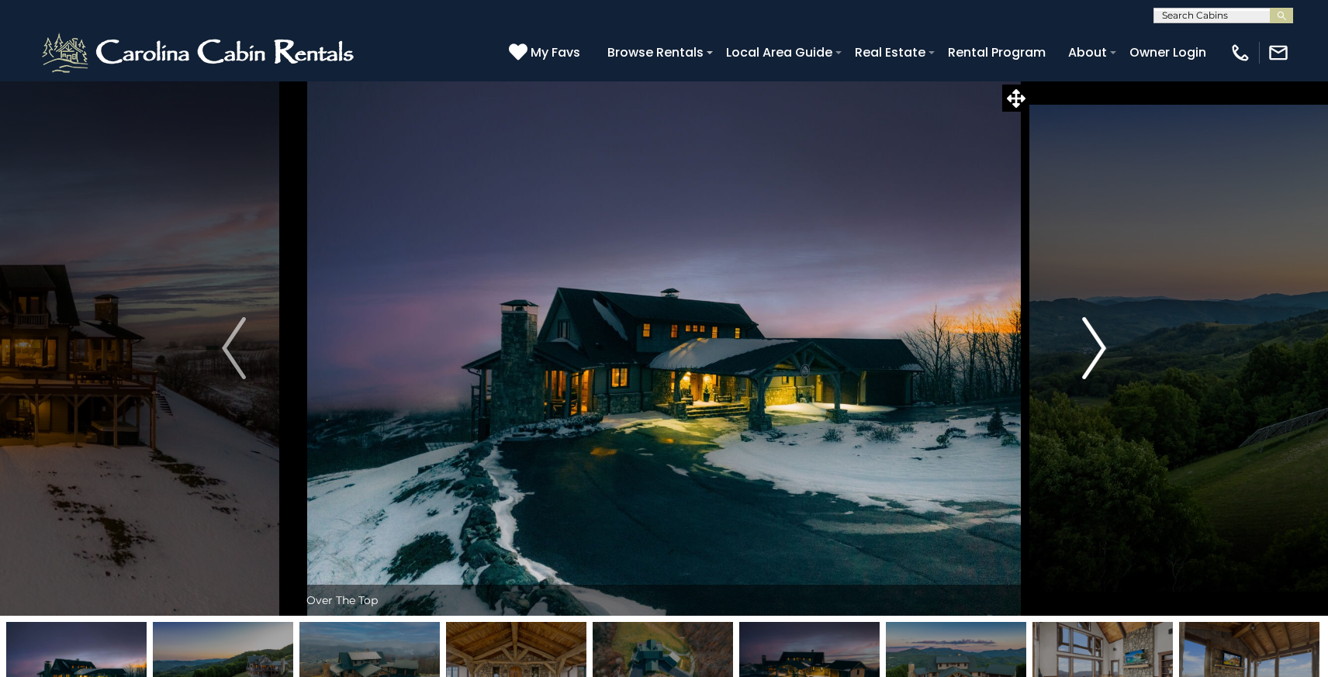
click at [1103, 345] on img "Next" at bounding box center [1094, 348] width 23 height 62
